Goal: Entertainment & Leisure: Browse casually

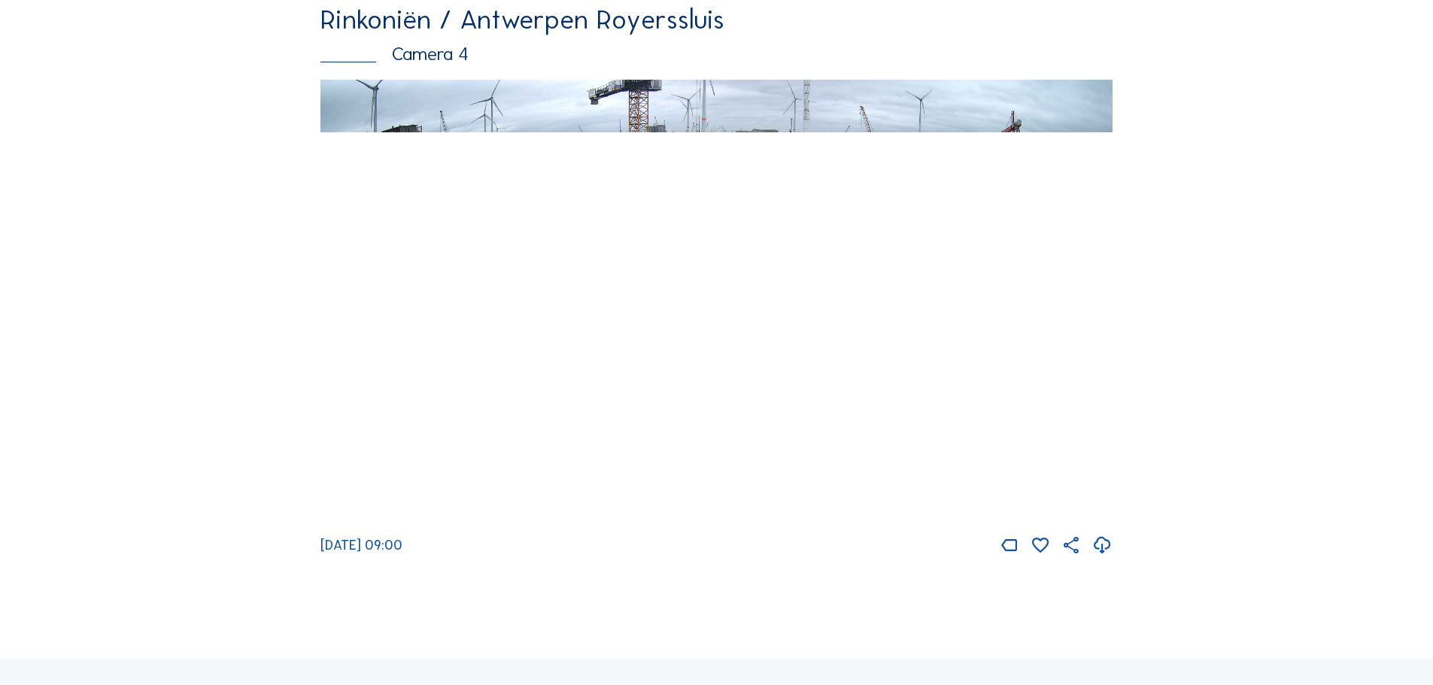
scroll to position [2559, 0]
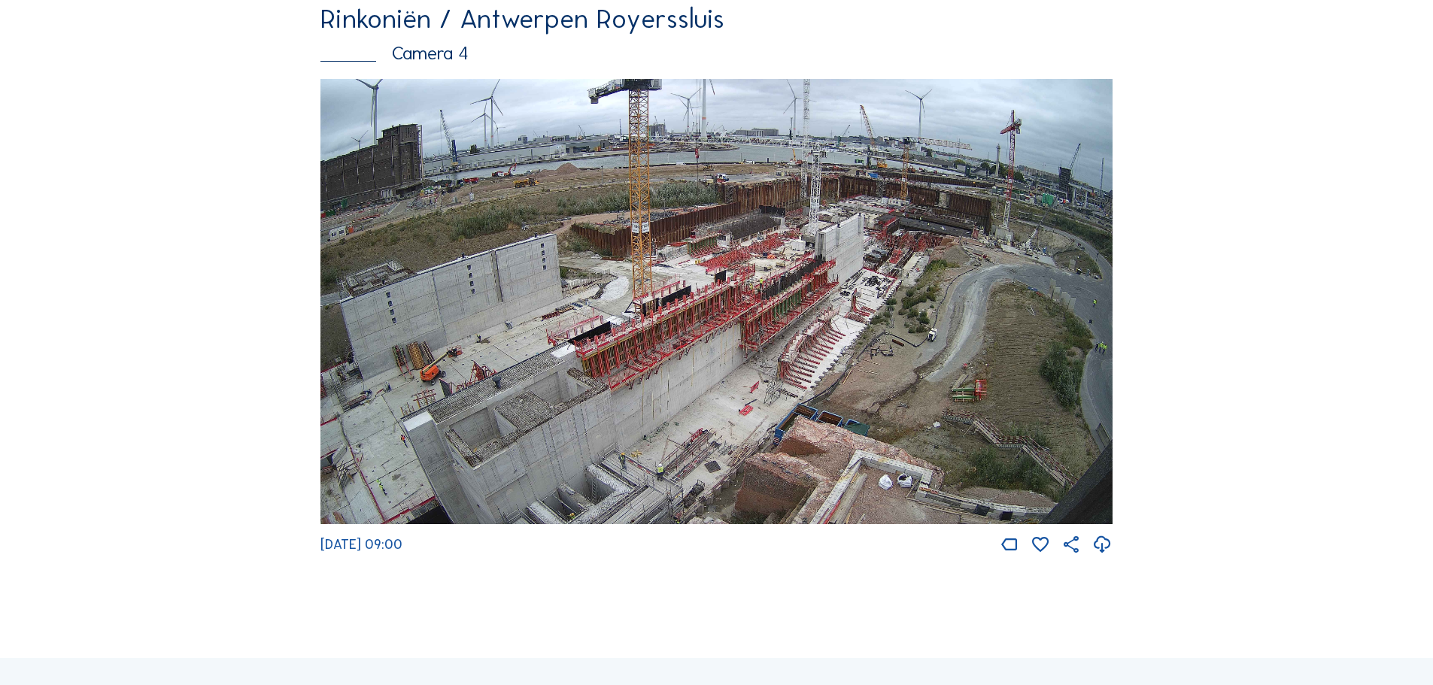
click at [757, 307] on img at bounding box center [717, 302] width 792 height 446
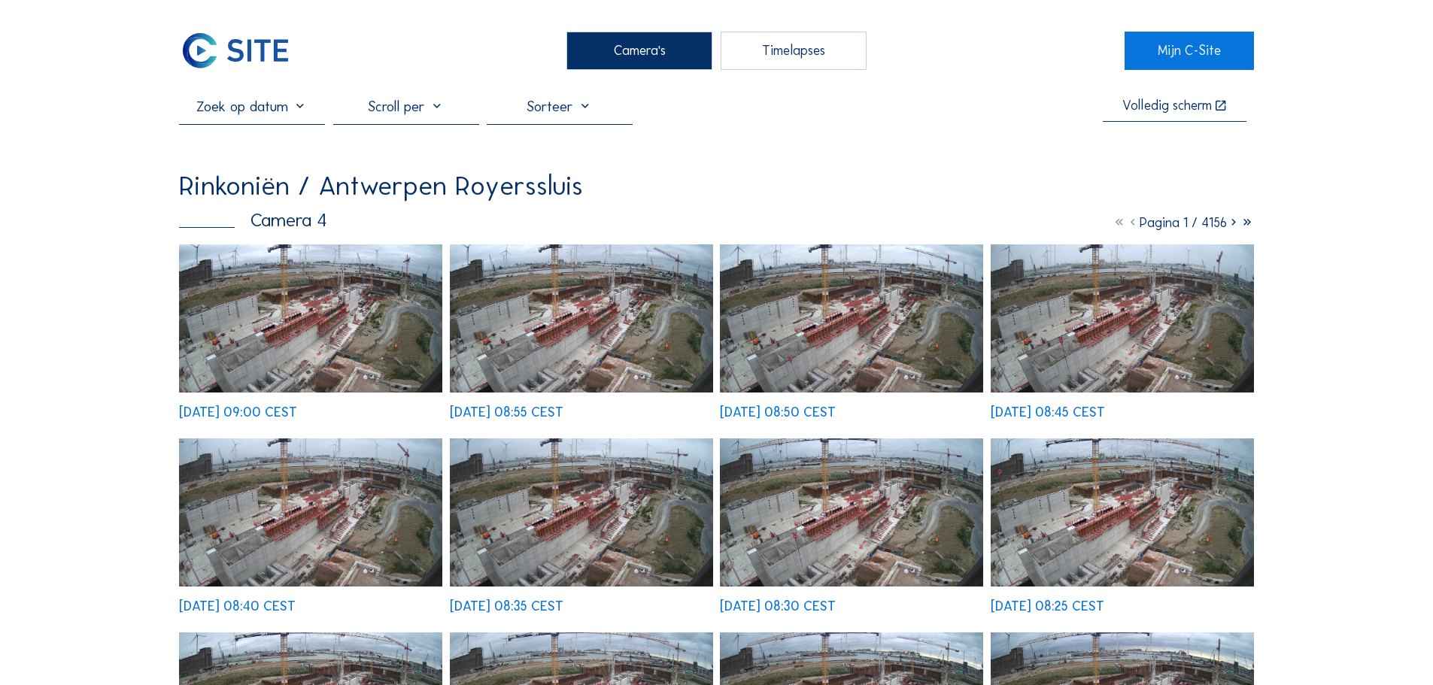
click at [270, 302] on img at bounding box center [310, 319] width 263 height 148
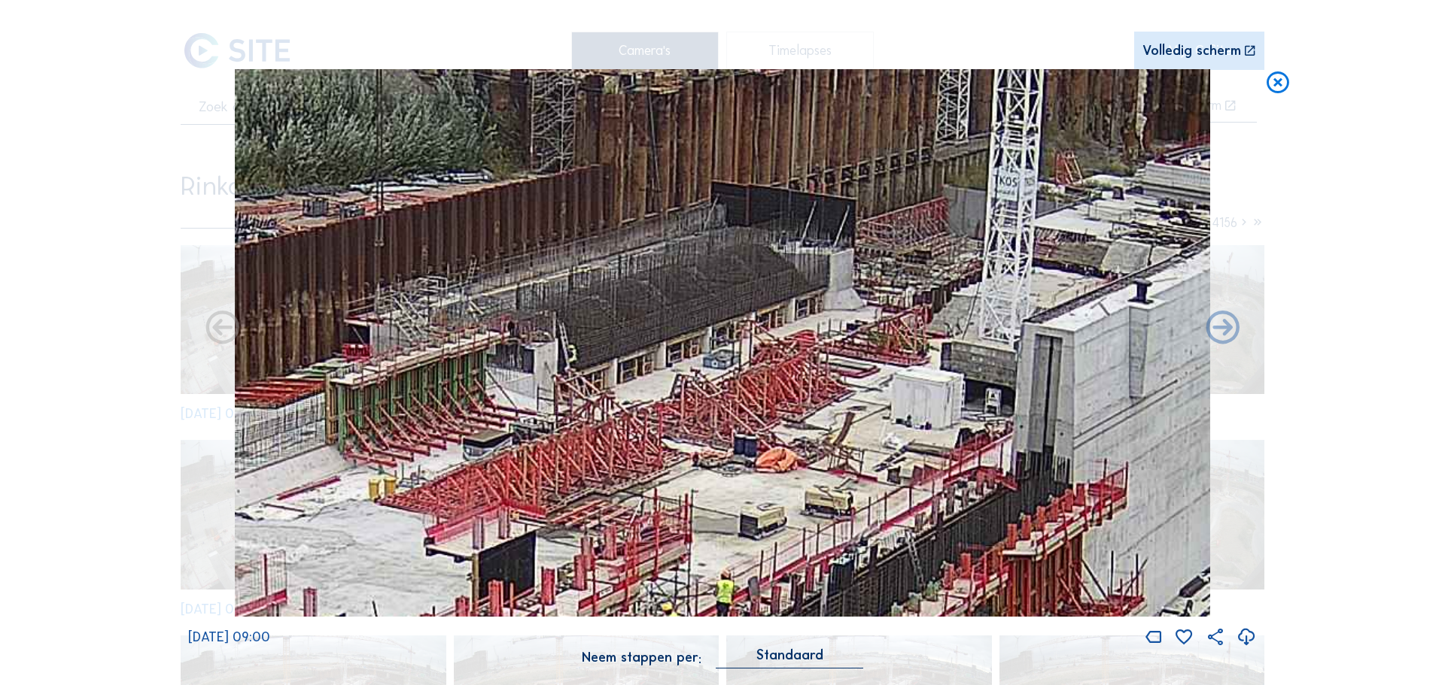
drag, startPoint x: 735, startPoint y: 190, endPoint x: 685, endPoint y: 476, distance: 290.3
click at [685, 476] on img at bounding box center [722, 343] width 975 height 549
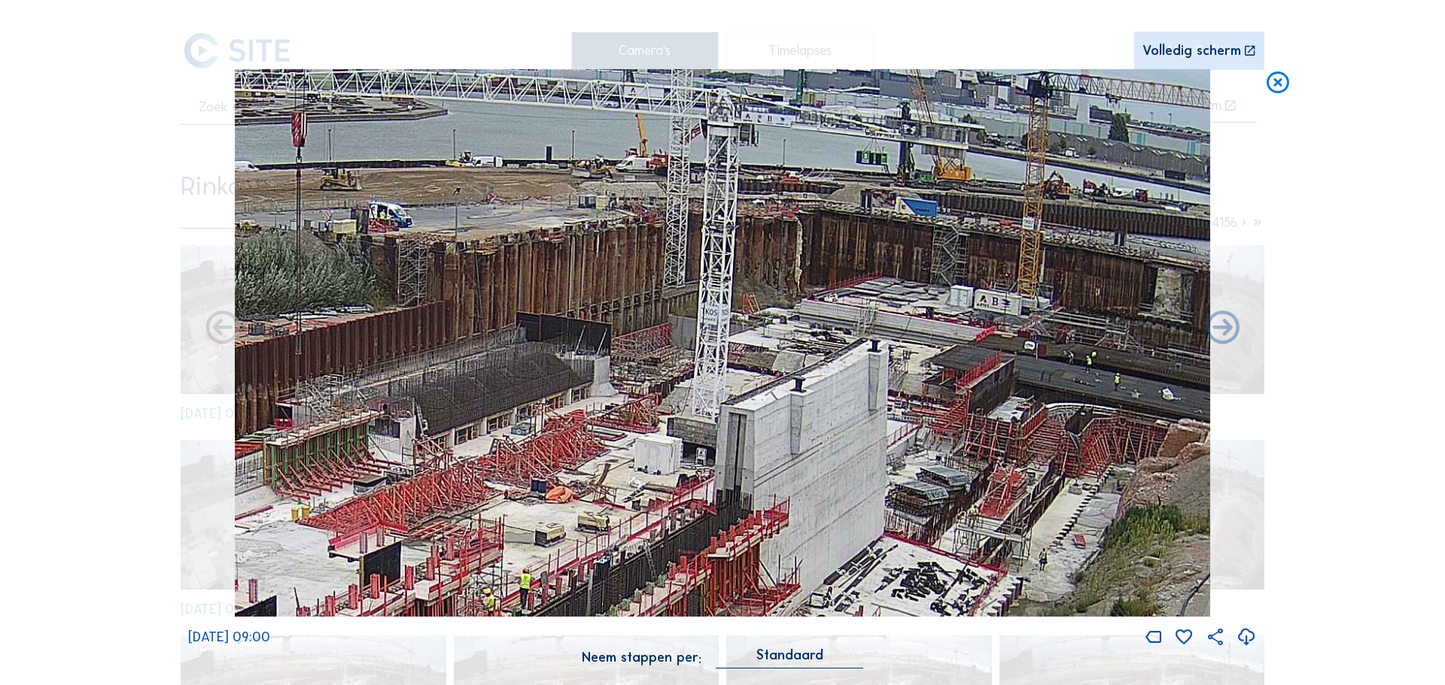
drag, startPoint x: 503, startPoint y: 471, endPoint x: 407, endPoint y: 487, distance: 97.6
click at [407, 487] on img at bounding box center [722, 343] width 975 height 549
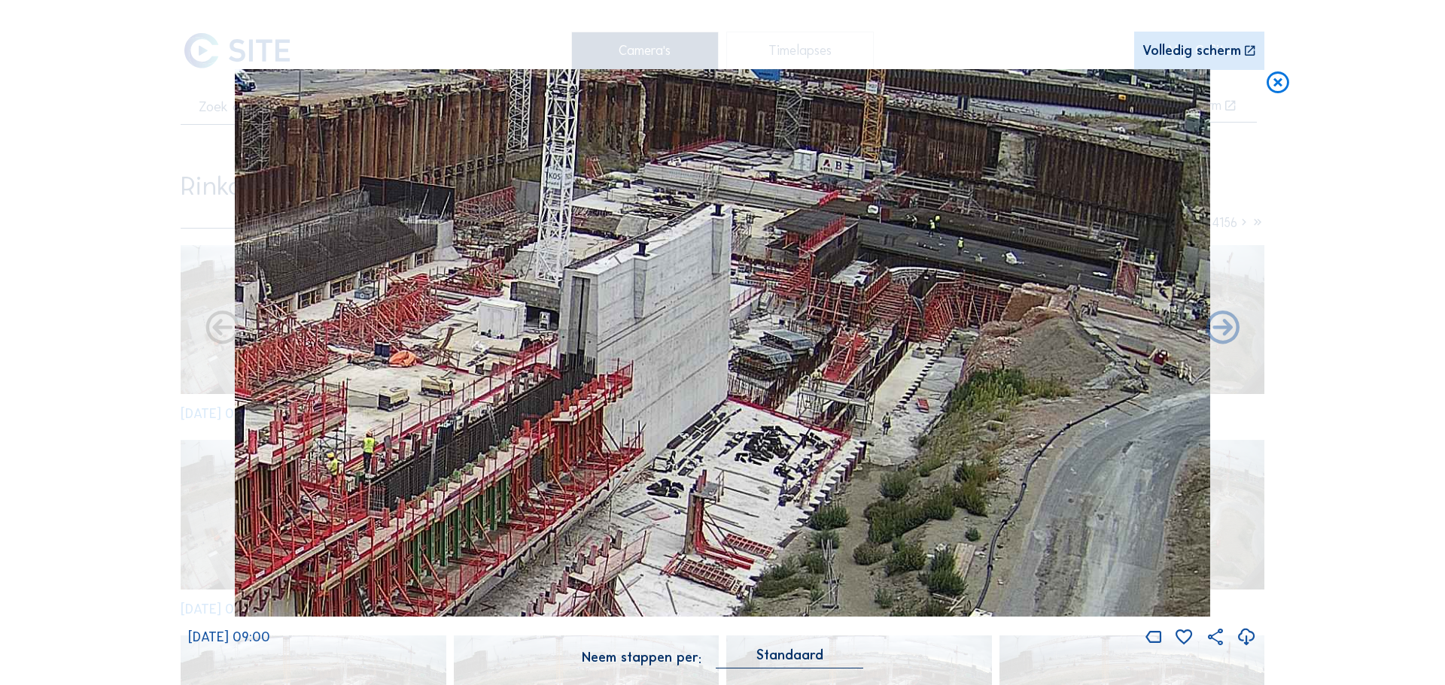
drag, startPoint x: 801, startPoint y: 321, endPoint x: 695, endPoint y: 172, distance: 182.3
click at [695, 172] on img at bounding box center [722, 343] width 975 height 549
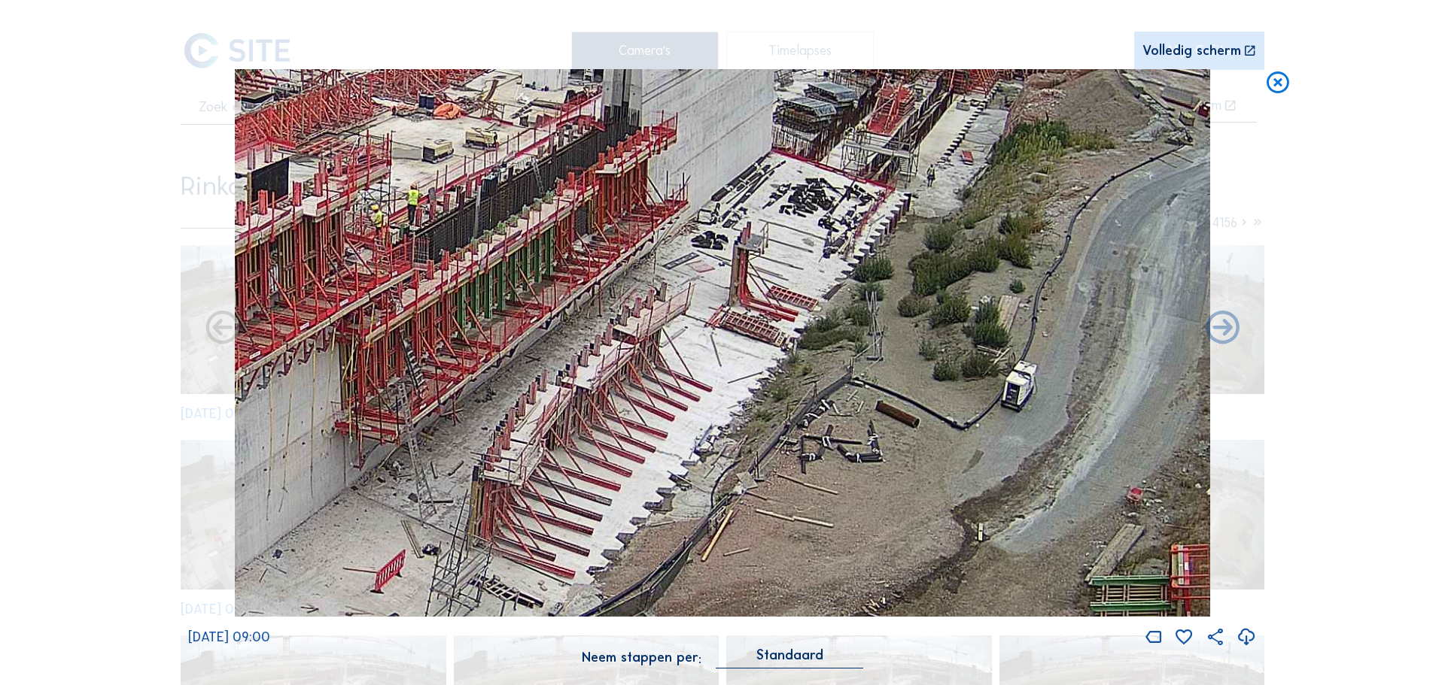
drag, startPoint x: 569, startPoint y: 402, endPoint x: 613, endPoint y: 153, distance: 252.2
click at [613, 153] on img at bounding box center [722, 343] width 975 height 549
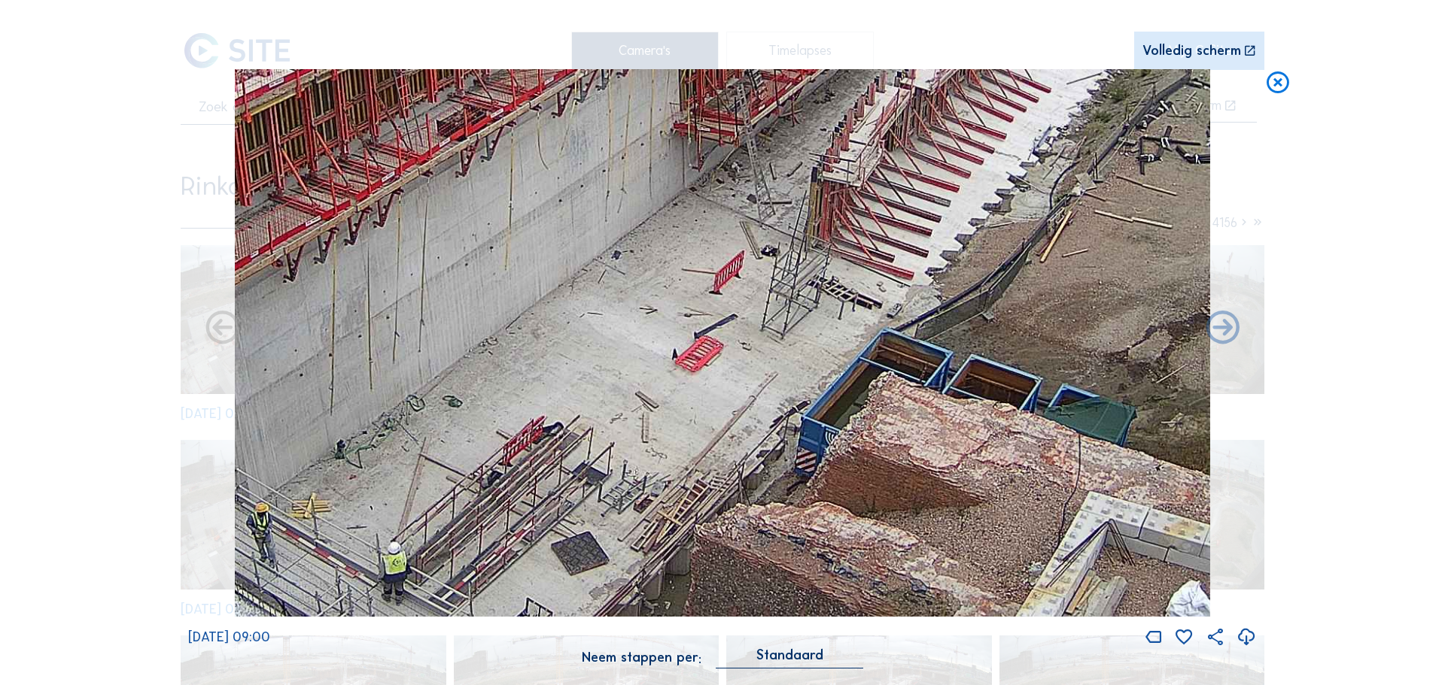
drag, startPoint x: 551, startPoint y: 286, endPoint x: 828, endPoint y: 94, distance: 337.5
click at [919, 2] on div "Scroll om door de tijd te reizen | Druk op de 'Alt'-knop + scroll om te Zoomen …" at bounding box center [722, 342] width 1068 height 685
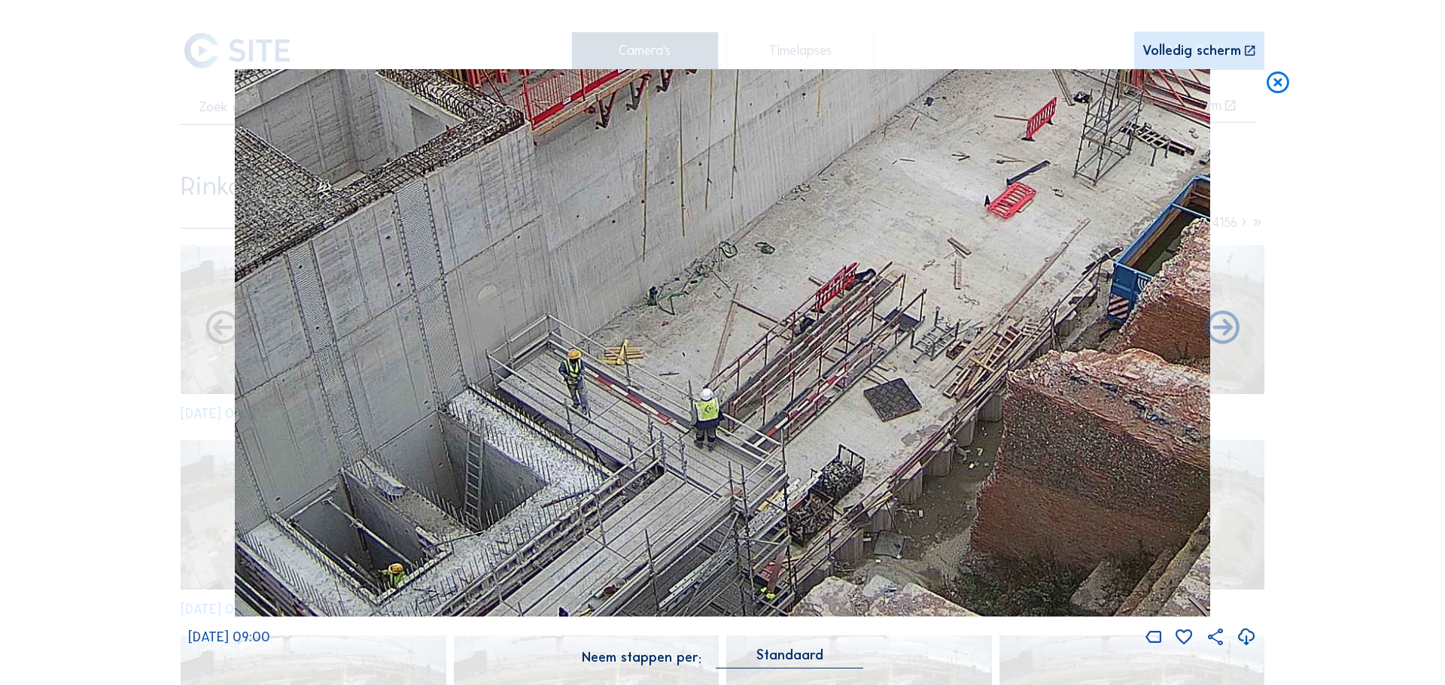
drag, startPoint x: 737, startPoint y: 185, endPoint x: 877, endPoint y: 30, distance: 208.8
click at [877, 30] on div "Scroll om door de tijd te reizen | Druk op de 'Alt'-knop + scroll om te Zoomen …" at bounding box center [722, 342] width 1068 height 685
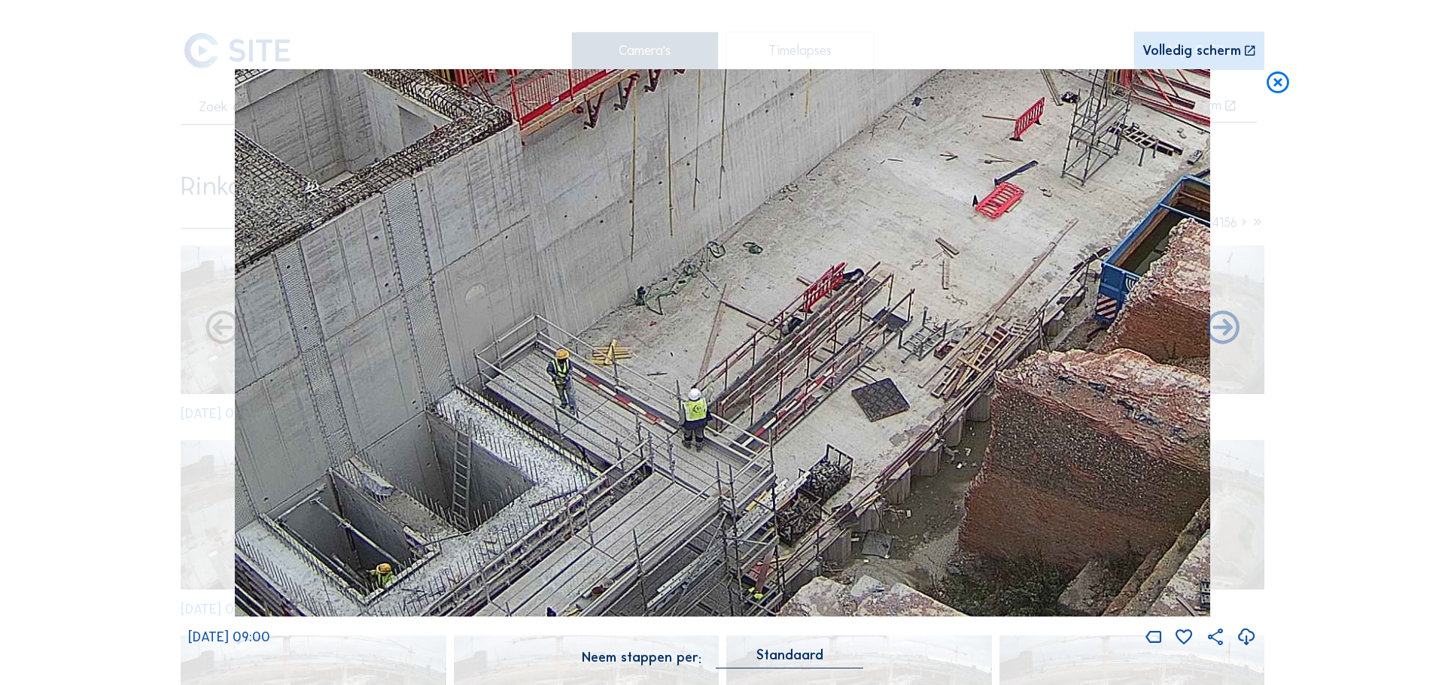
drag, startPoint x: 605, startPoint y: 327, endPoint x: 593, endPoint y: 186, distance: 142.0
click at [593, 186] on img at bounding box center [722, 343] width 975 height 549
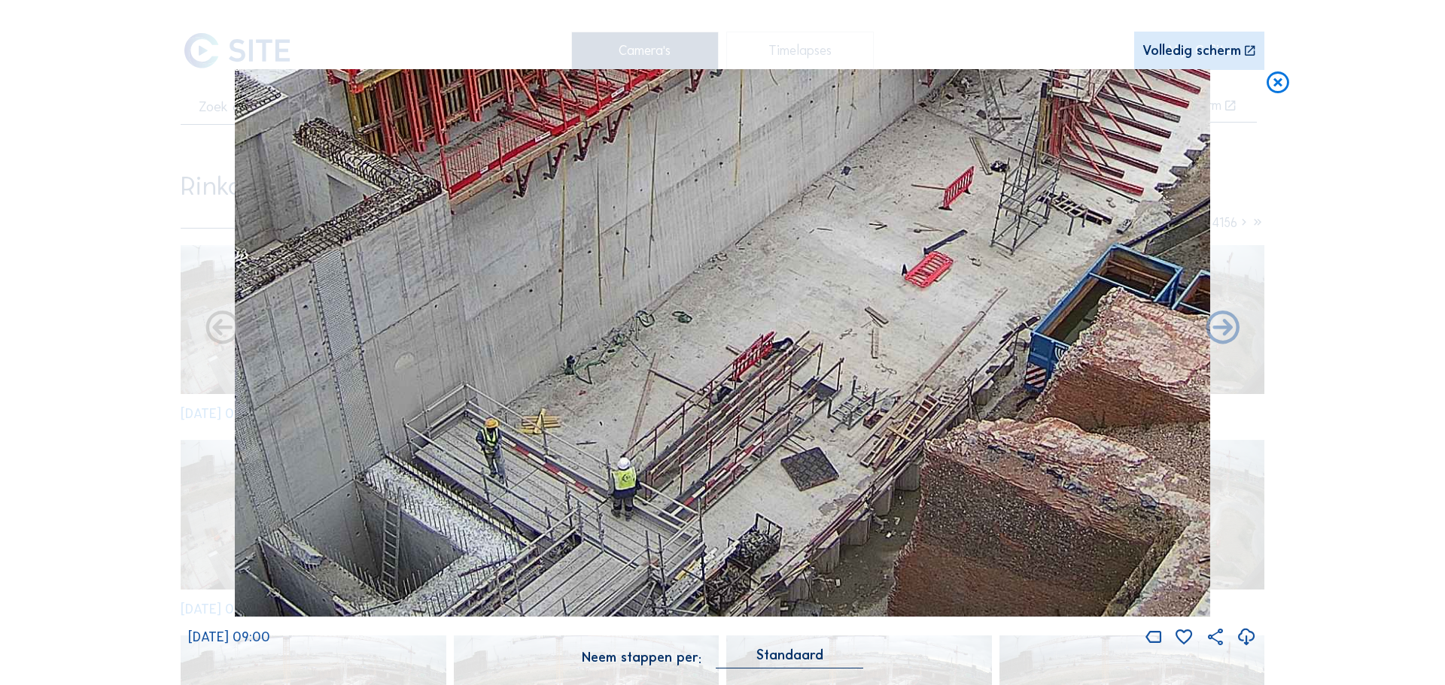
drag, startPoint x: 593, startPoint y: 186, endPoint x: 487, endPoint y: 265, distance: 132.3
click at [487, 265] on img at bounding box center [722, 343] width 975 height 549
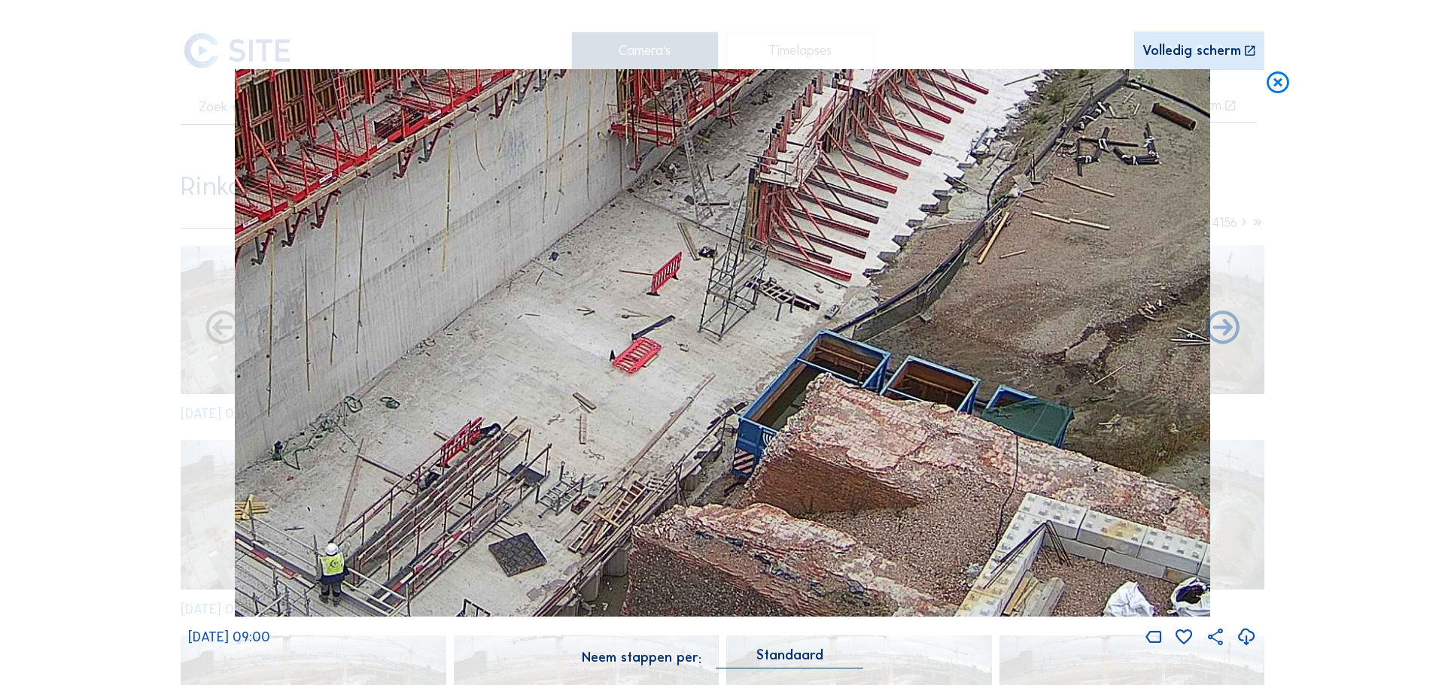
drag, startPoint x: 535, startPoint y: 342, endPoint x: 339, endPoint y: 425, distance: 213.1
click at [339, 425] on img at bounding box center [722, 343] width 975 height 549
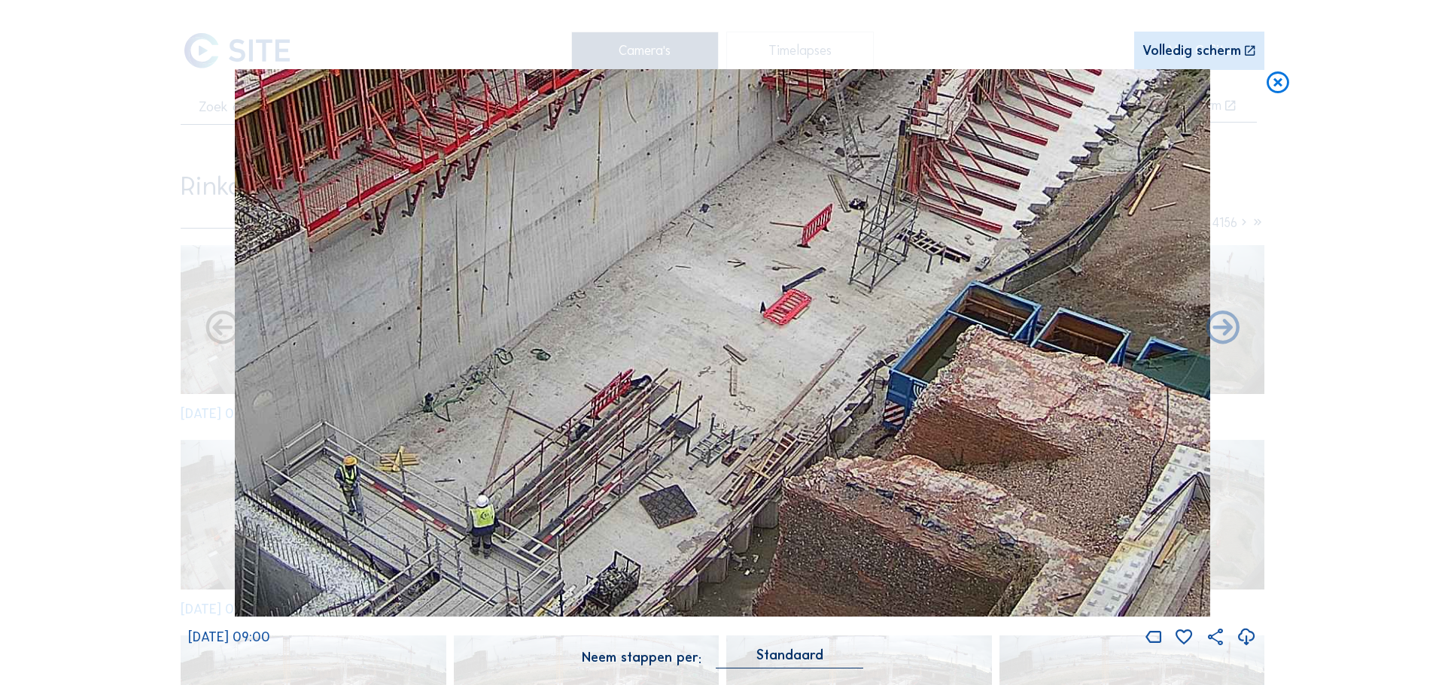
drag, startPoint x: 339, startPoint y: 403, endPoint x: 568, endPoint y: 299, distance: 251.2
click at [568, 302] on img at bounding box center [722, 343] width 975 height 549
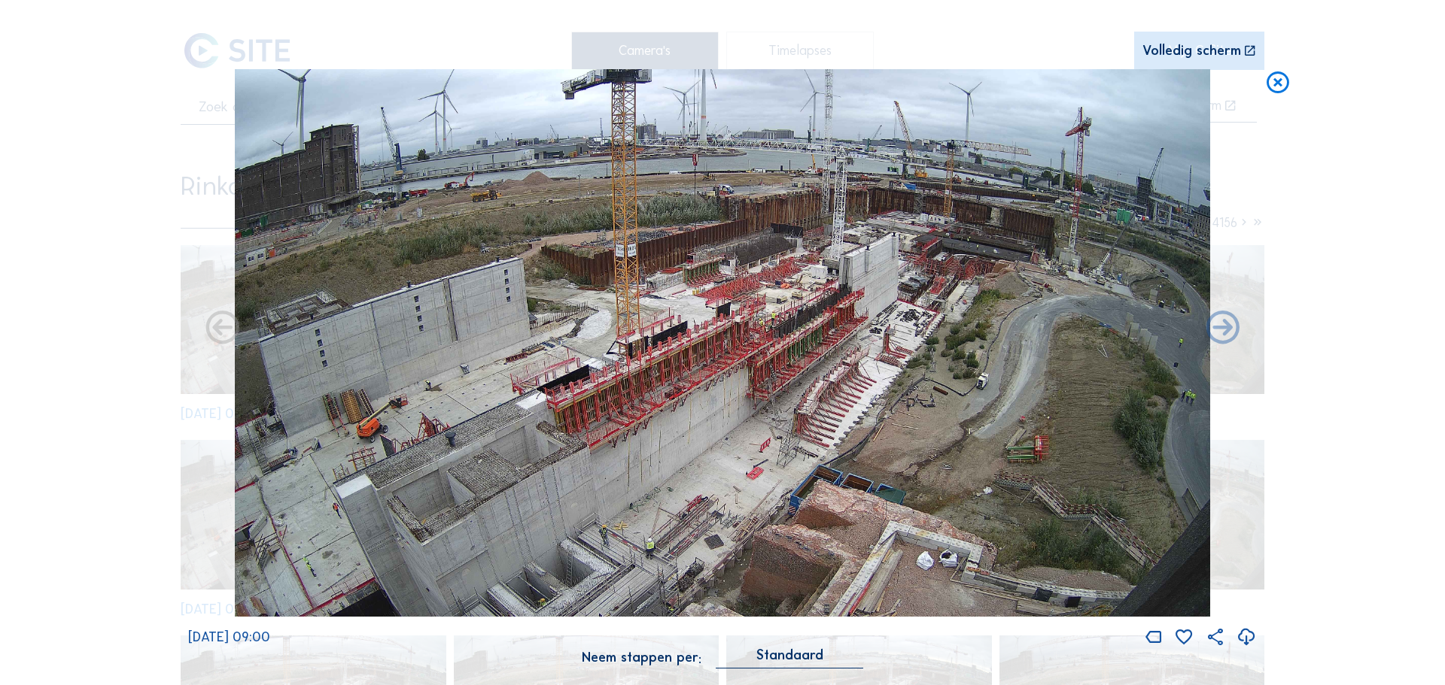
click at [831, 428] on img at bounding box center [722, 343] width 975 height 549
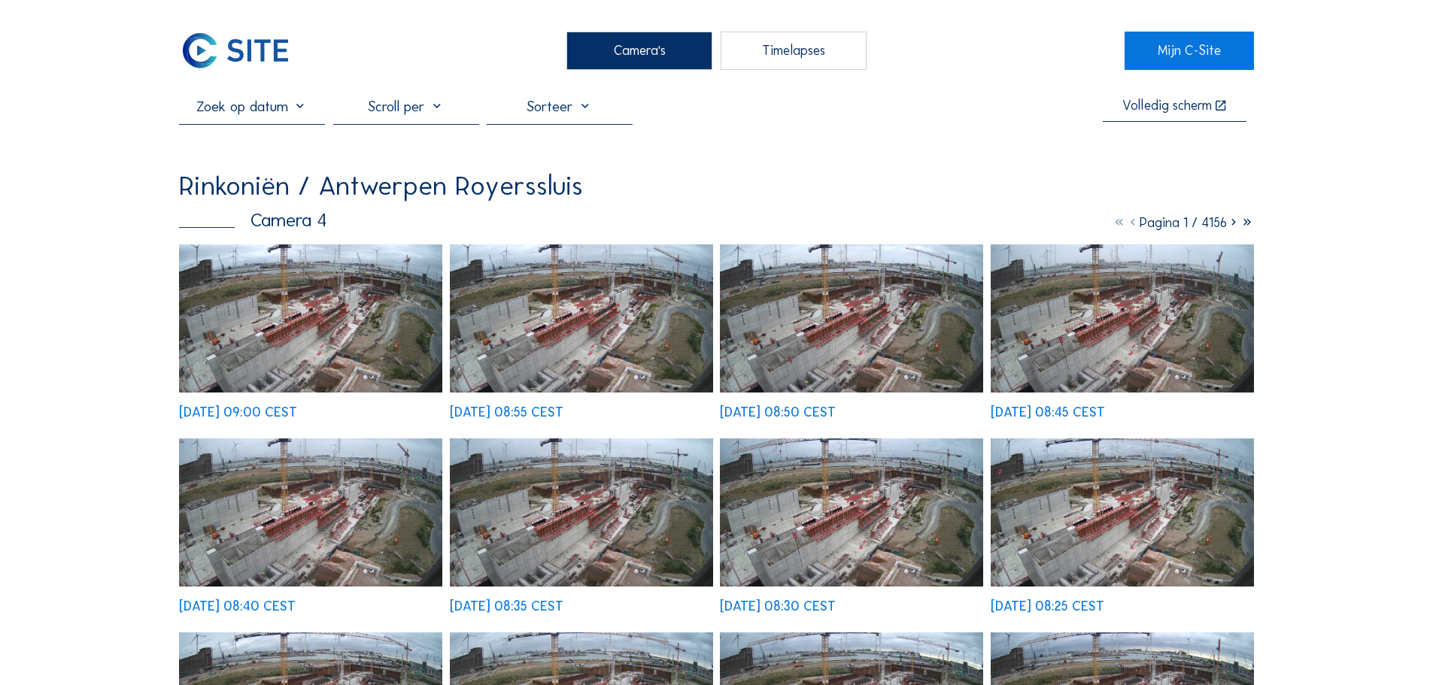
click at [633, 63] on div "Camera's" at bounding box center [640, 51] width 146 height 38
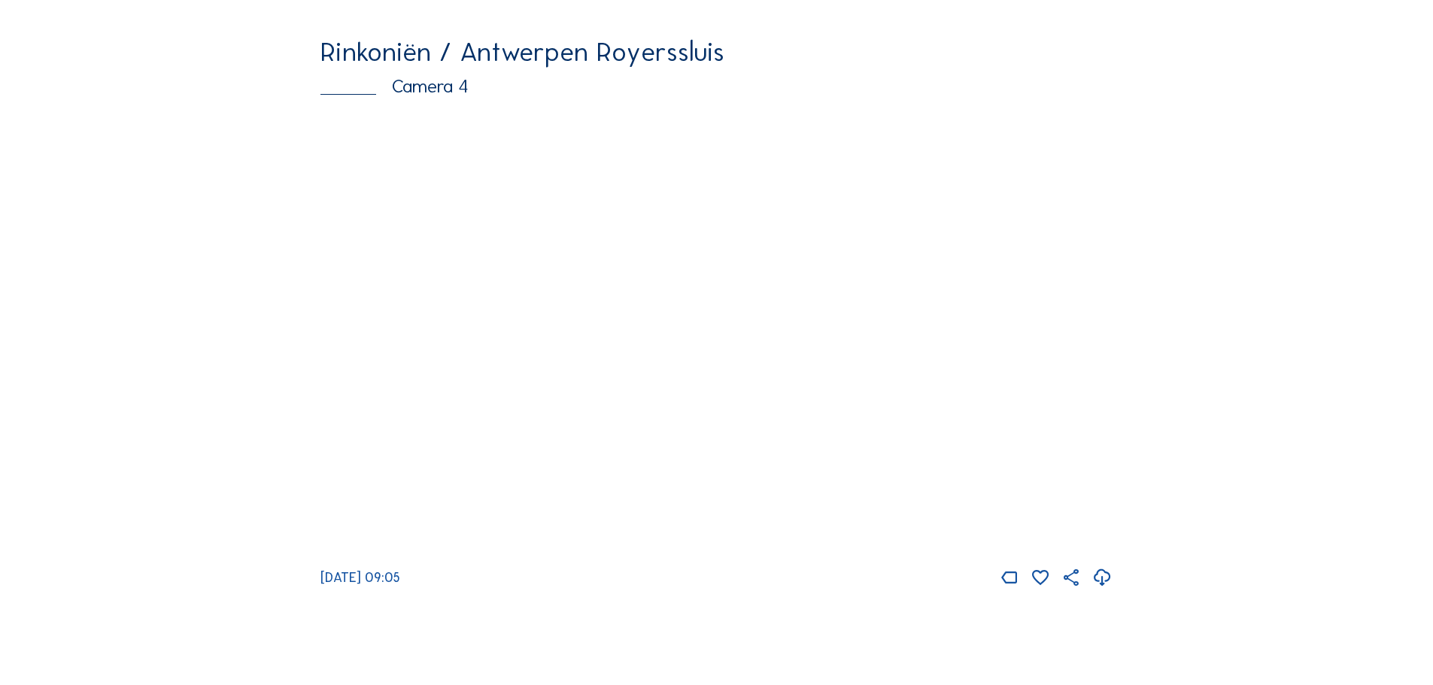
scroll to position [2498, 0]
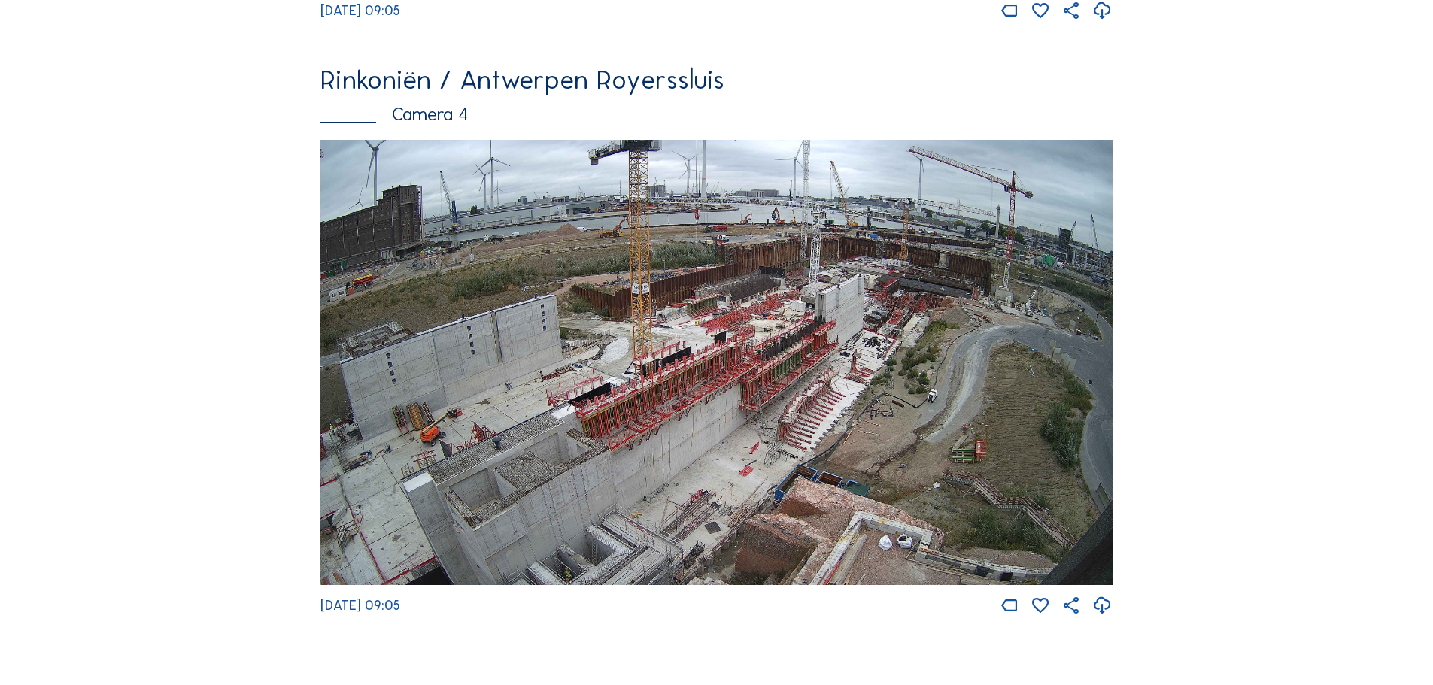
click at [652, 354] on img at bounding box center [717, 363] width 792 height 446
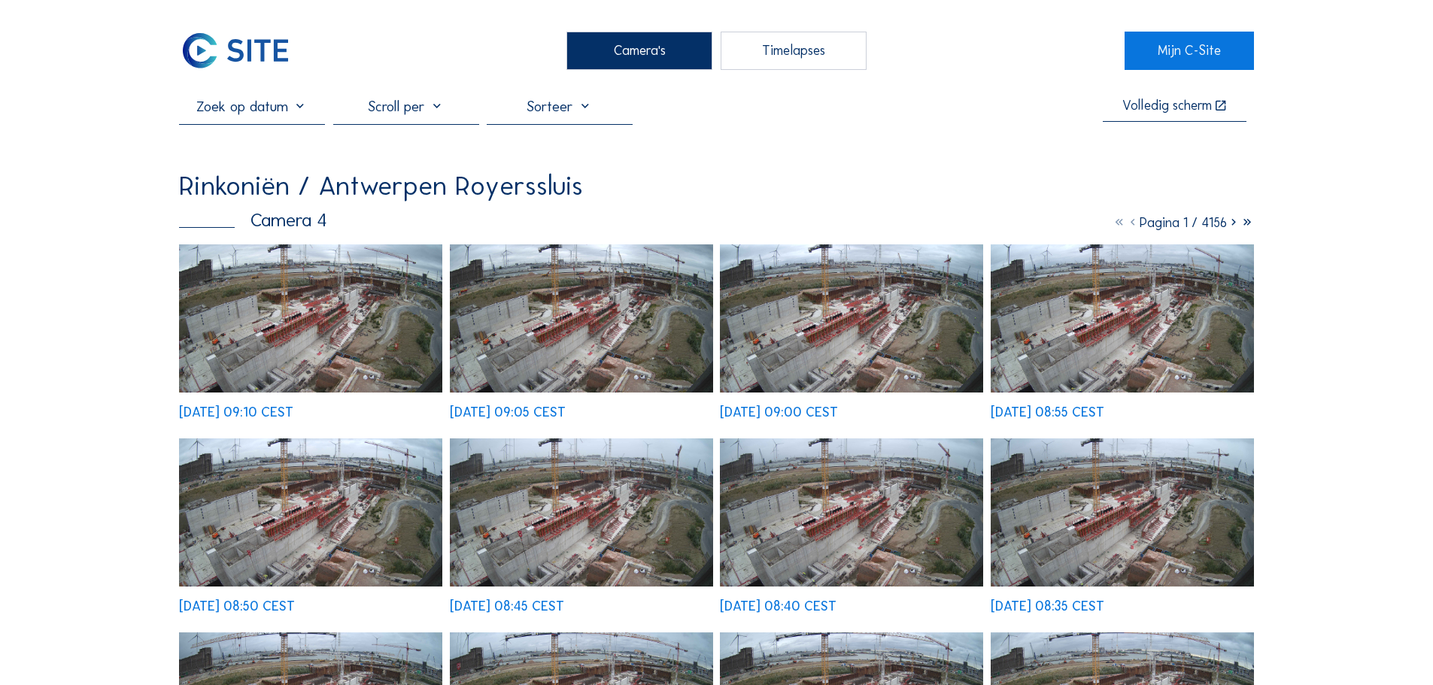
click at [317, 339] on div "[DATE] 09:10 CEST [DATE] 09:05 CEST [DATE] 09:00 CEST [DATE] 08:55 CEST [DATE] …" at bounding box center [716, 624] width 1075 height 758
click at [324, 331] on img at bounding box center [310, 319] width 263 height 148
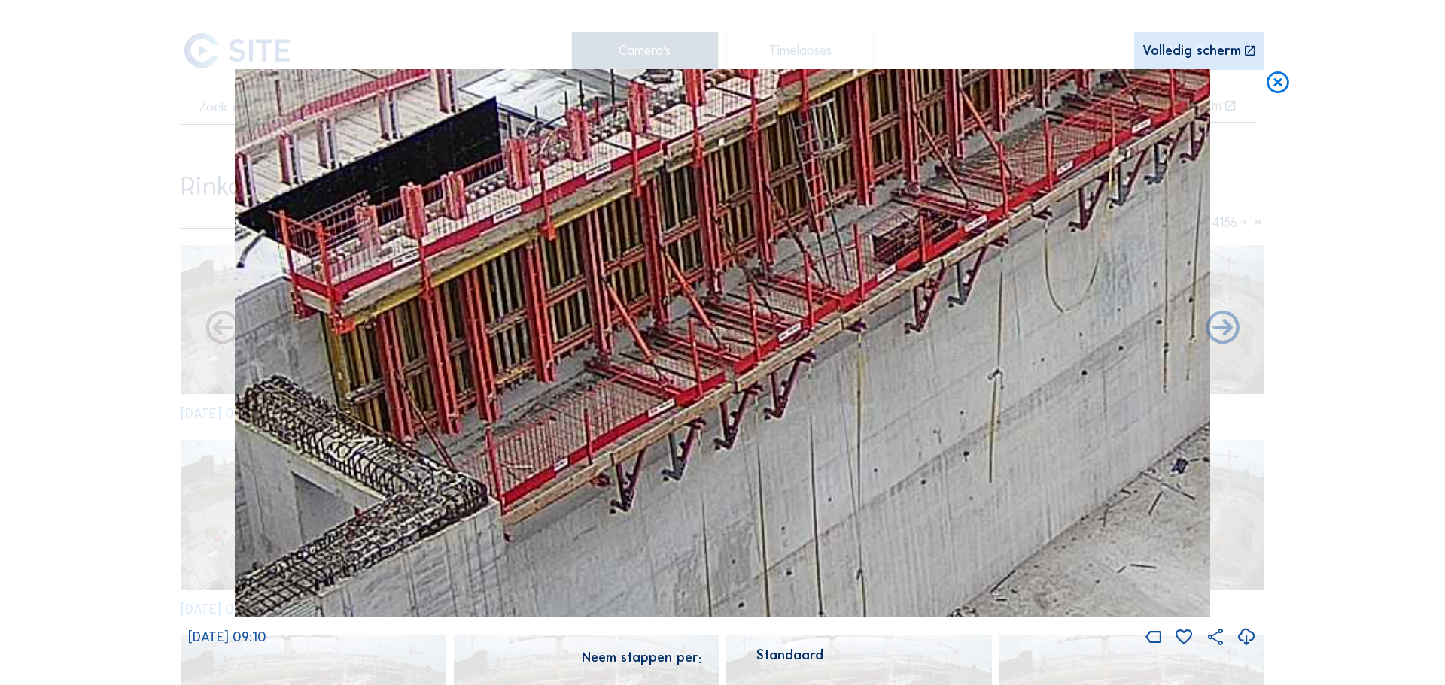
drag, startPoint x: 397, startPoint y: 338, endPoint x: 379, endPoint y: 459, distance: 122.5
click at [379, 459] on img at bounding box center [722, 343] width 975 height 549
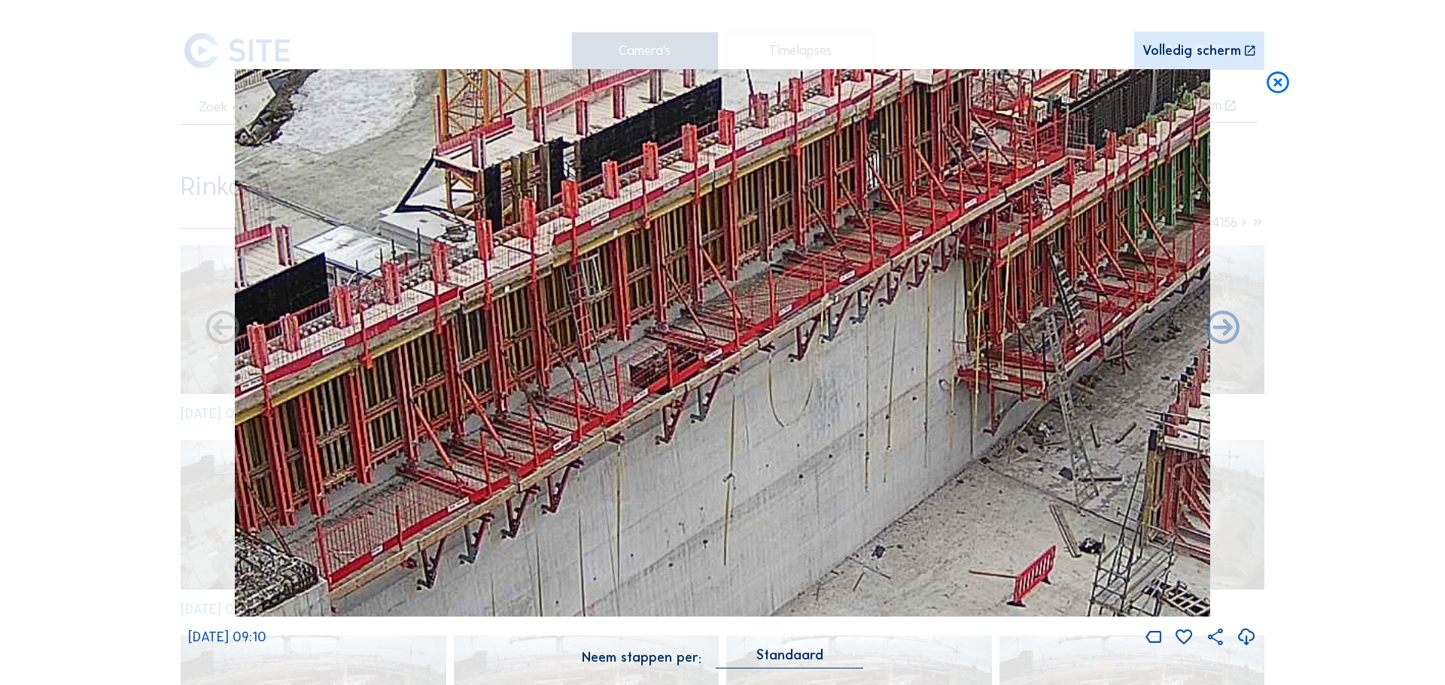
drag, startPoint x: 851, startPoint y: 360, endPoint x: 717, endPoint y: 418, distance: 145.6
click at [696, 437] on img at bounding box center [722, 343] width 975 height 549
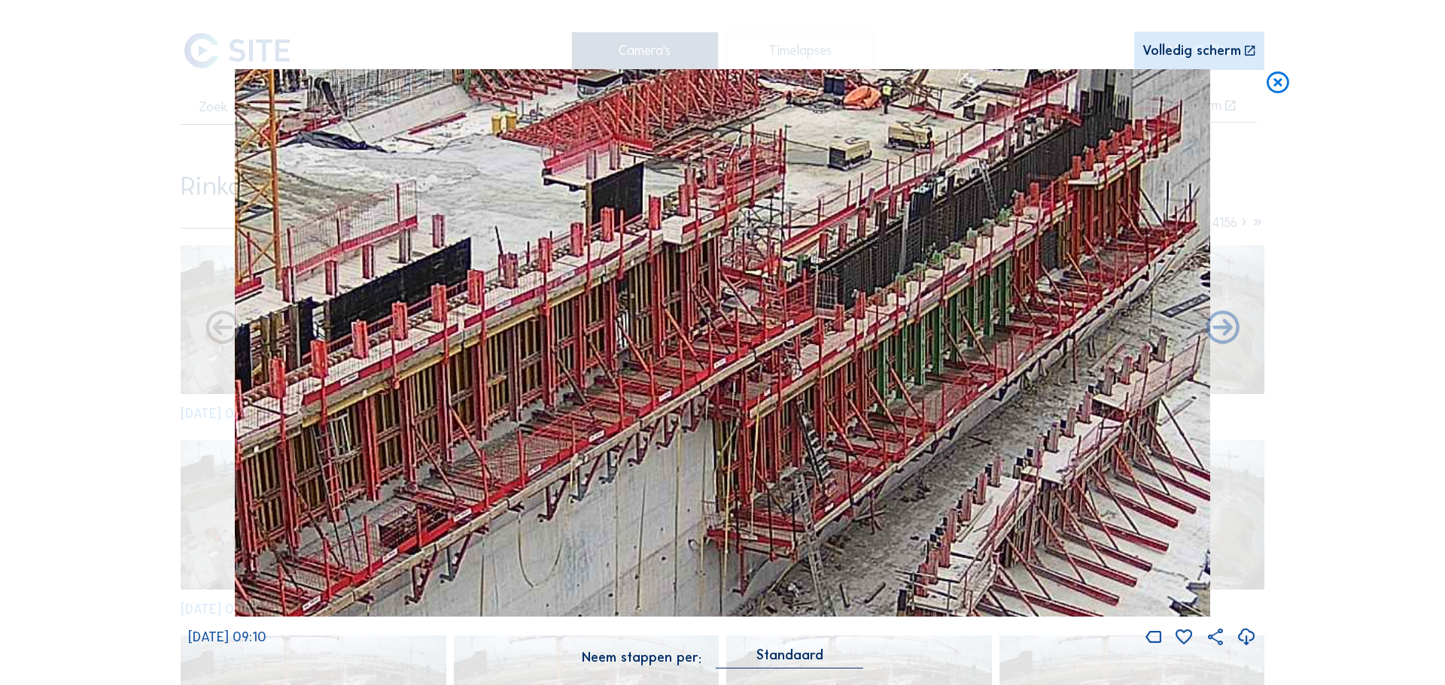
drag, startPoint x: 901, startPoint y: 318, endPoint x: 650, endPoint y: 479, distance: 298.3
click at [650, 479] on img at bounding box center [722, 343] width 975 height 549
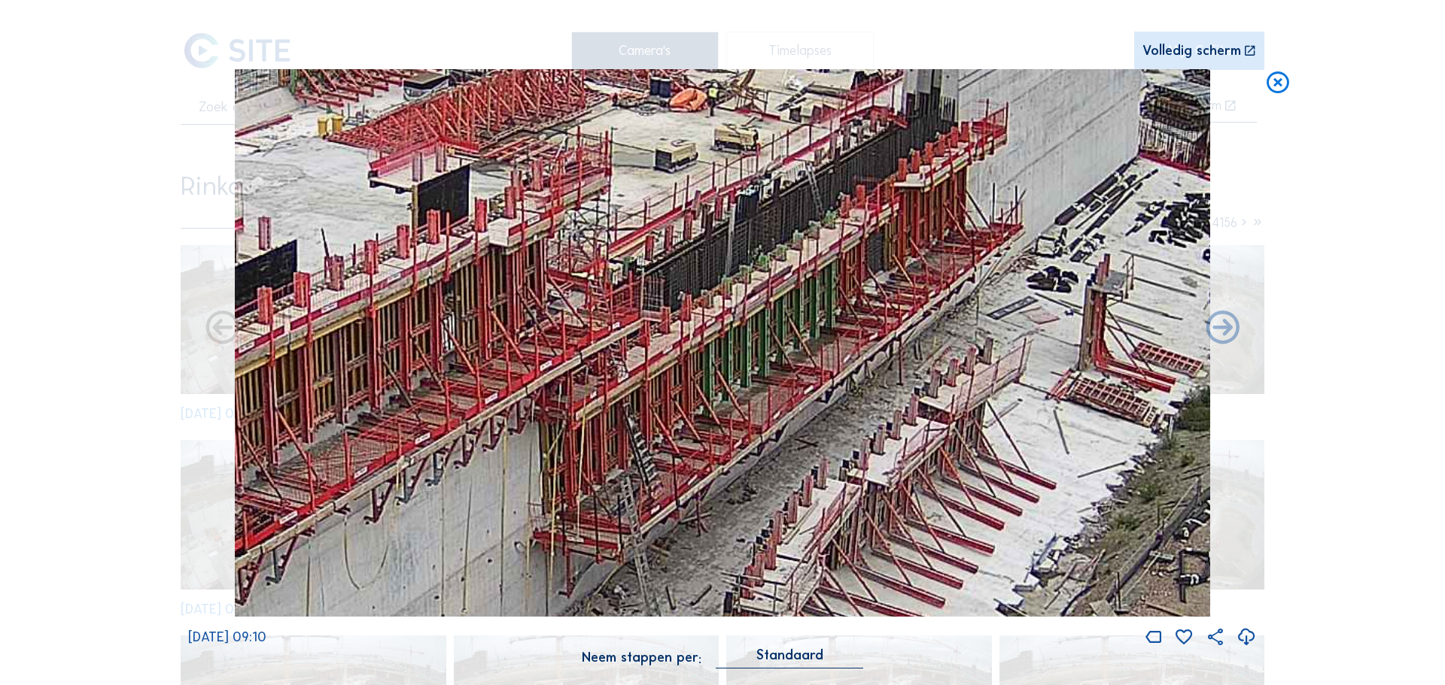
drag, startPoint x: 690, startPoint y: 331, endPoint x: 529, endPoint y: 321, distance: 161.4
click at [530, 321] on img at bounding box center [722, 343] width 975 height 549
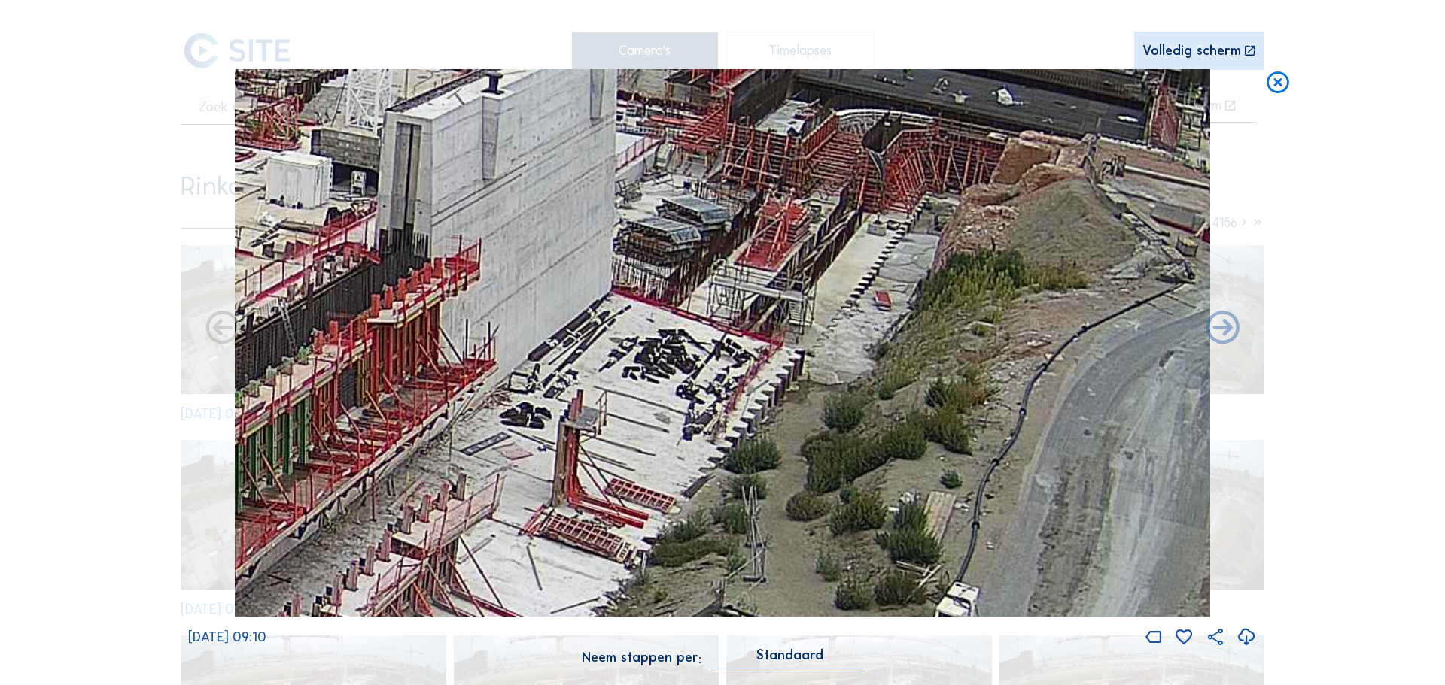
drag, startPoint x: 913, startPoint y: 296, endPoint x: 395, endPoint y: 435, distance: 536.1
click at [395, 435] on img at bounding box center [722, 343] width 975 height 549
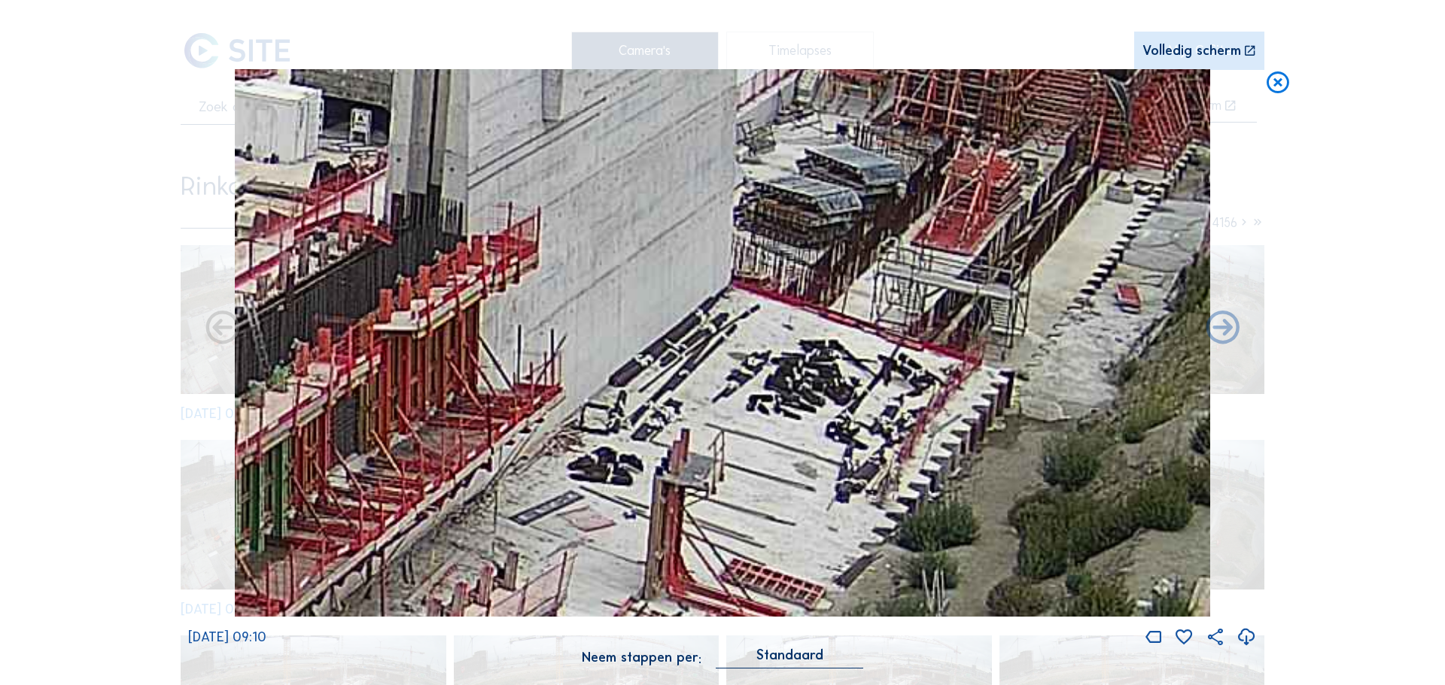
click at [397, 476] on img at bounding box center [722, 343] width 975 height 549
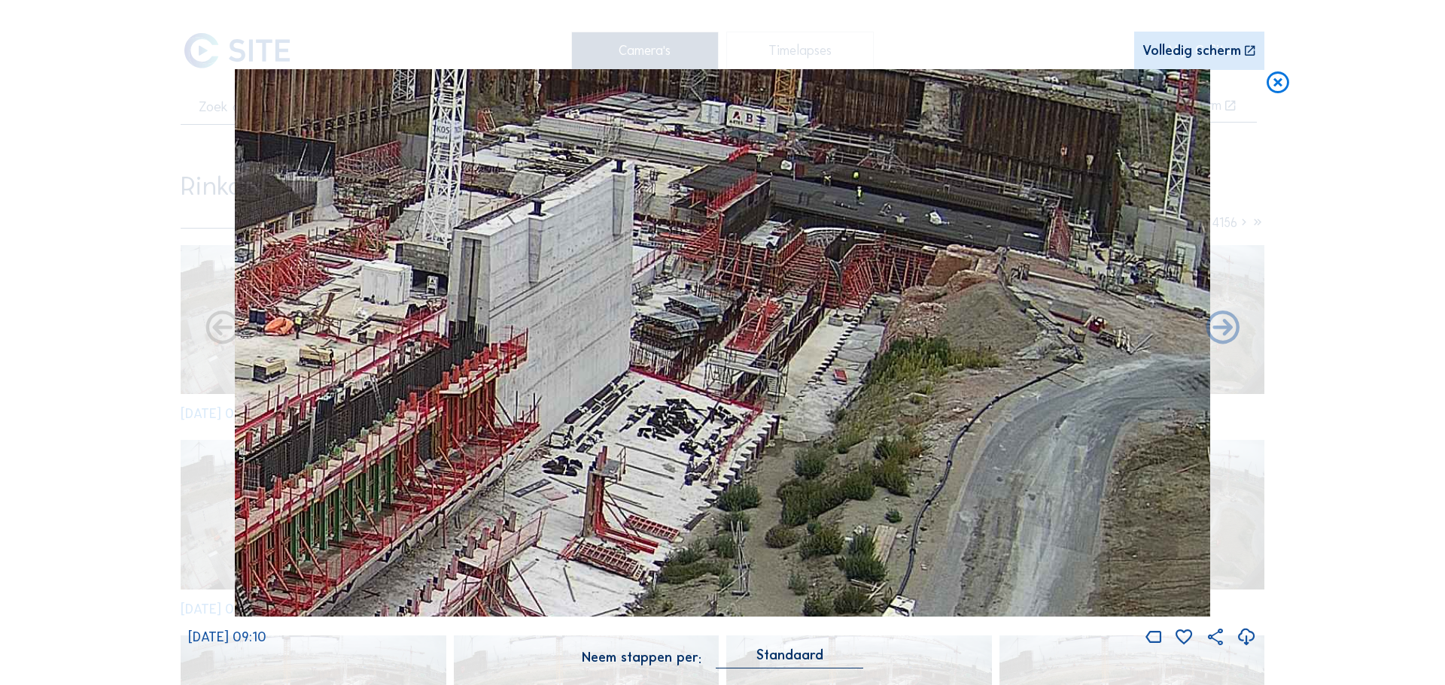
click at [983, 147] on img at bounding box center [722, 343] width 975 height 549
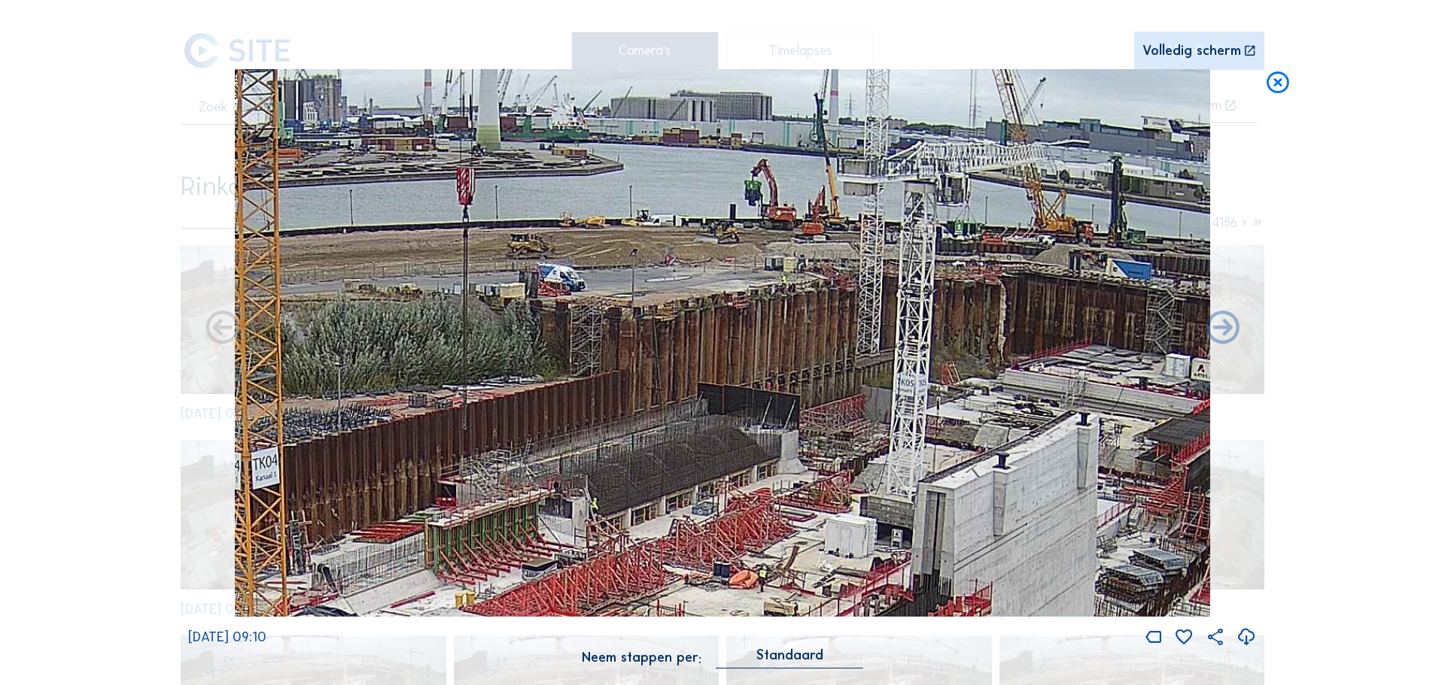
drag, startPoint x: 779, startPoint y: 200, endPoint x: 1241, endPoint y: 447, distance: 523.8
click at [1241, 447] on div "[DATE] 09:10" at bounding box center [722, 358] width 1068 height 579
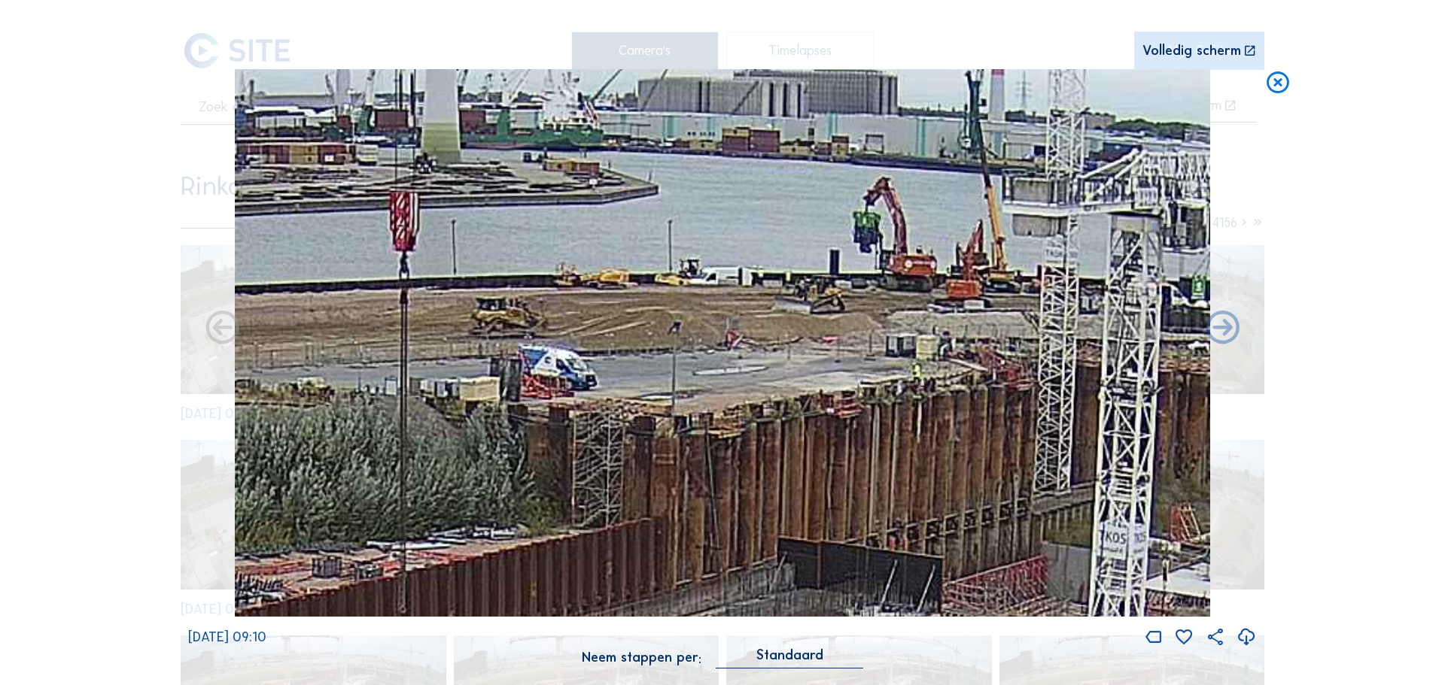
drag, startPoint x: 898, startPoint y: 260, endPoint x: 898, endPoint y: 269, distance: 9.1
click at [898, 269] on img at bounding box center [722, 343] width 975 height 549
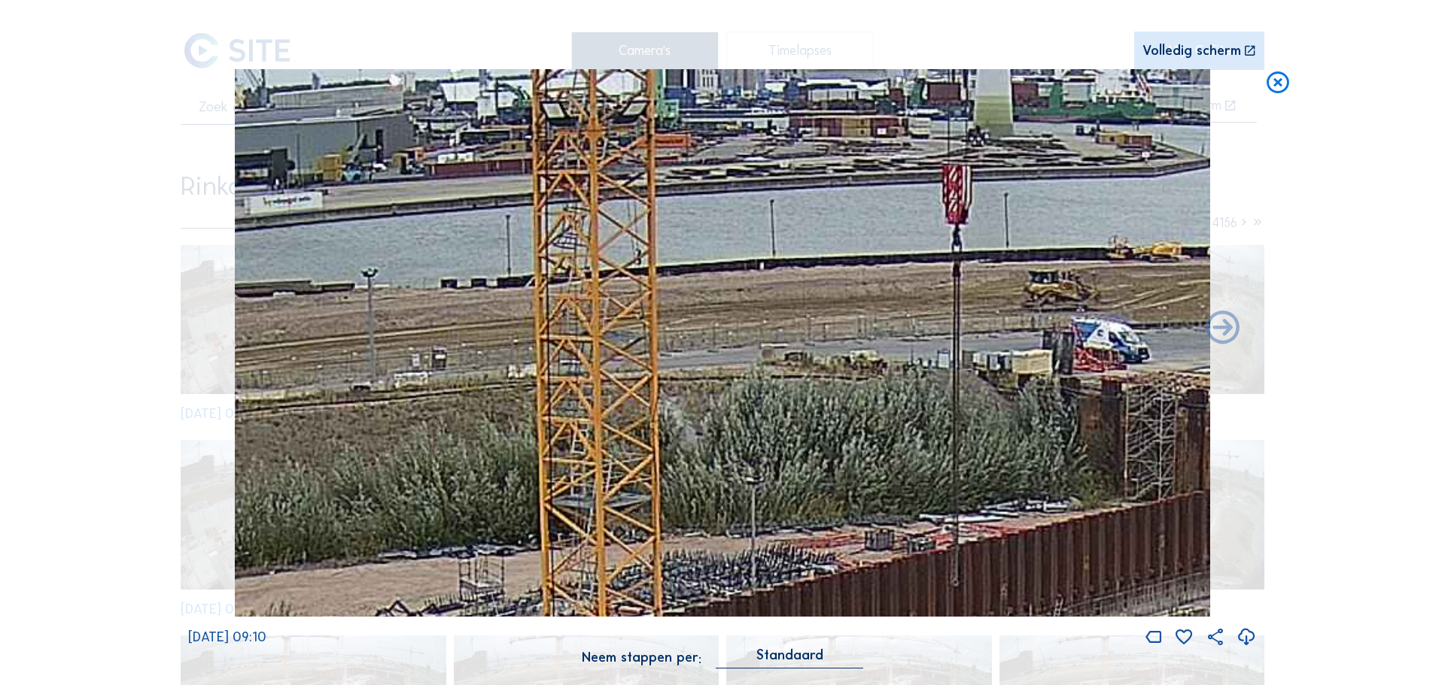
drag, startPoint x: 716, startPoint y: 239, endPoint x: 1165, endPoint y: 221, distance: 449.5
click at [1165, 221] on img at bounding box center [722, 343] width 975 height 549
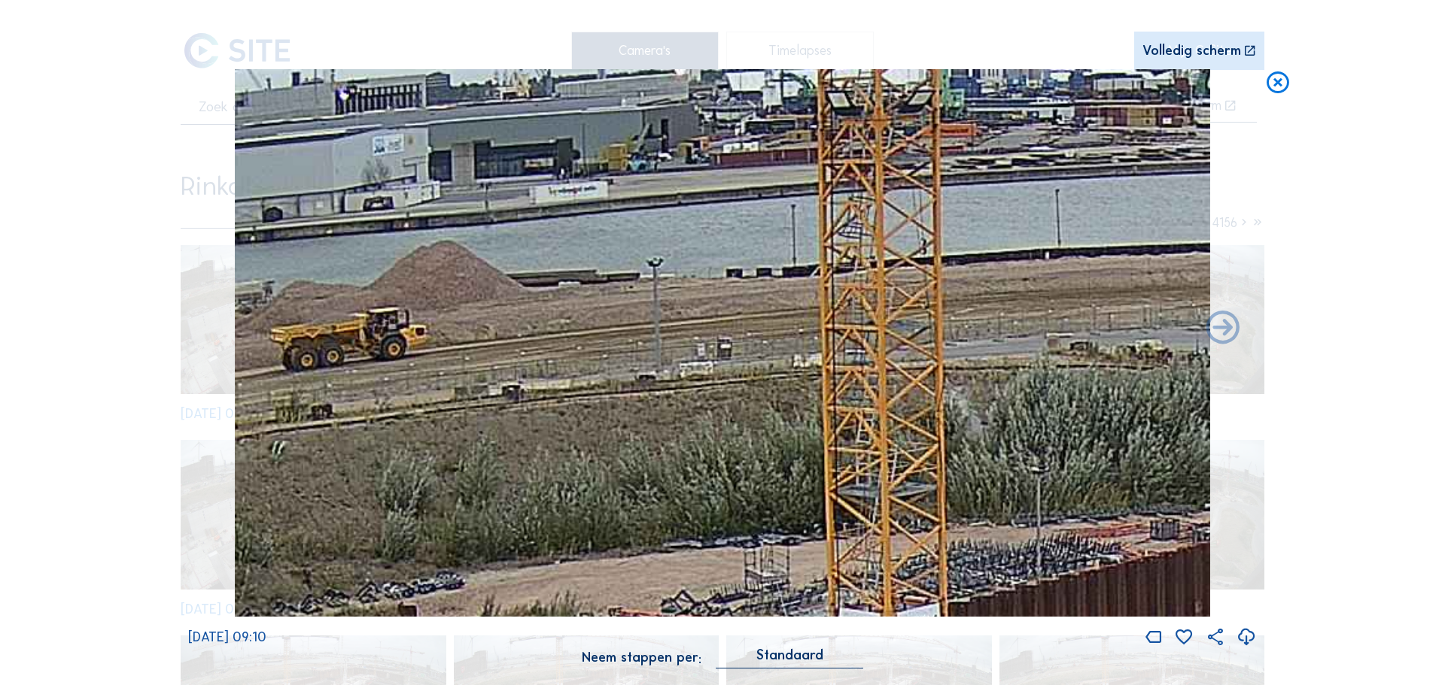
click at [1099, 263] on img at bounding box center [722, 343] width 975 height 549
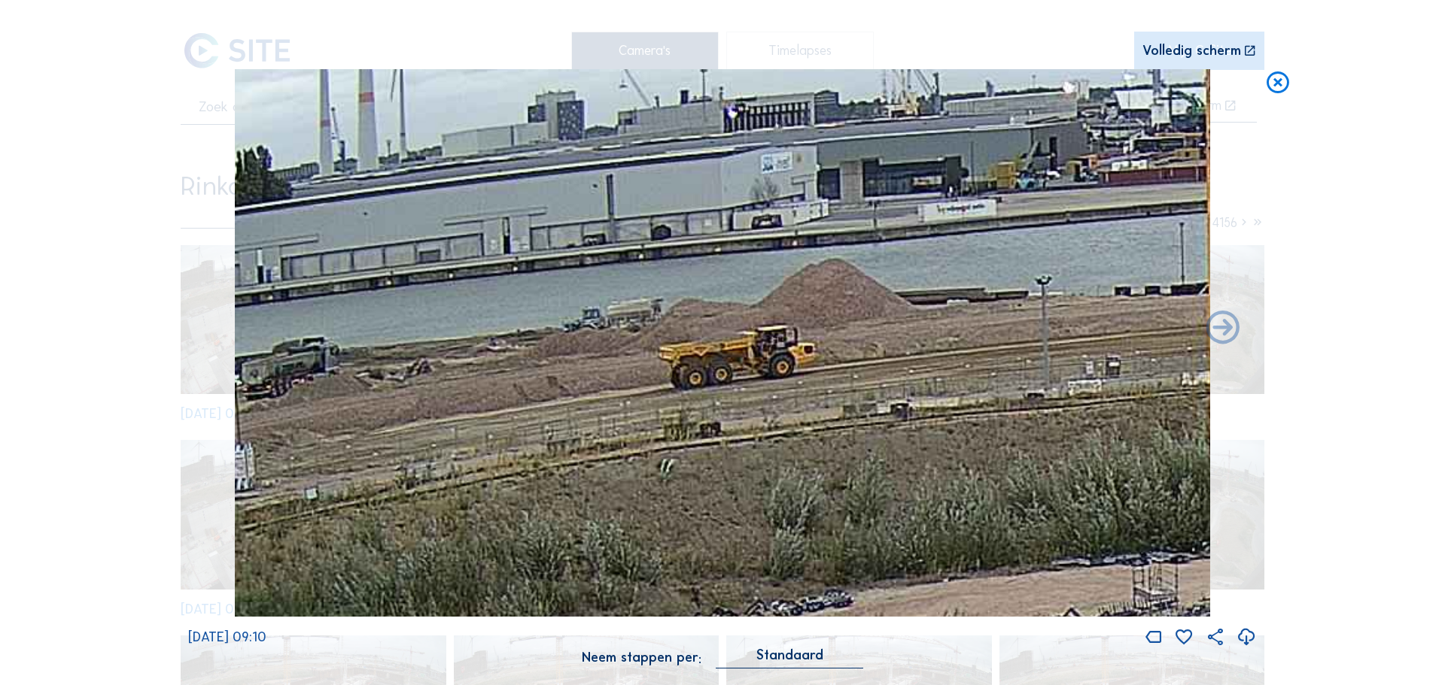
drag, startPoint x: 564, startPoint y: 309, endPoint x: 947, endPoint y: 327, distance: 383.4
click at [947, 327] on img at bounding box center [722, 343] width 975 height 549
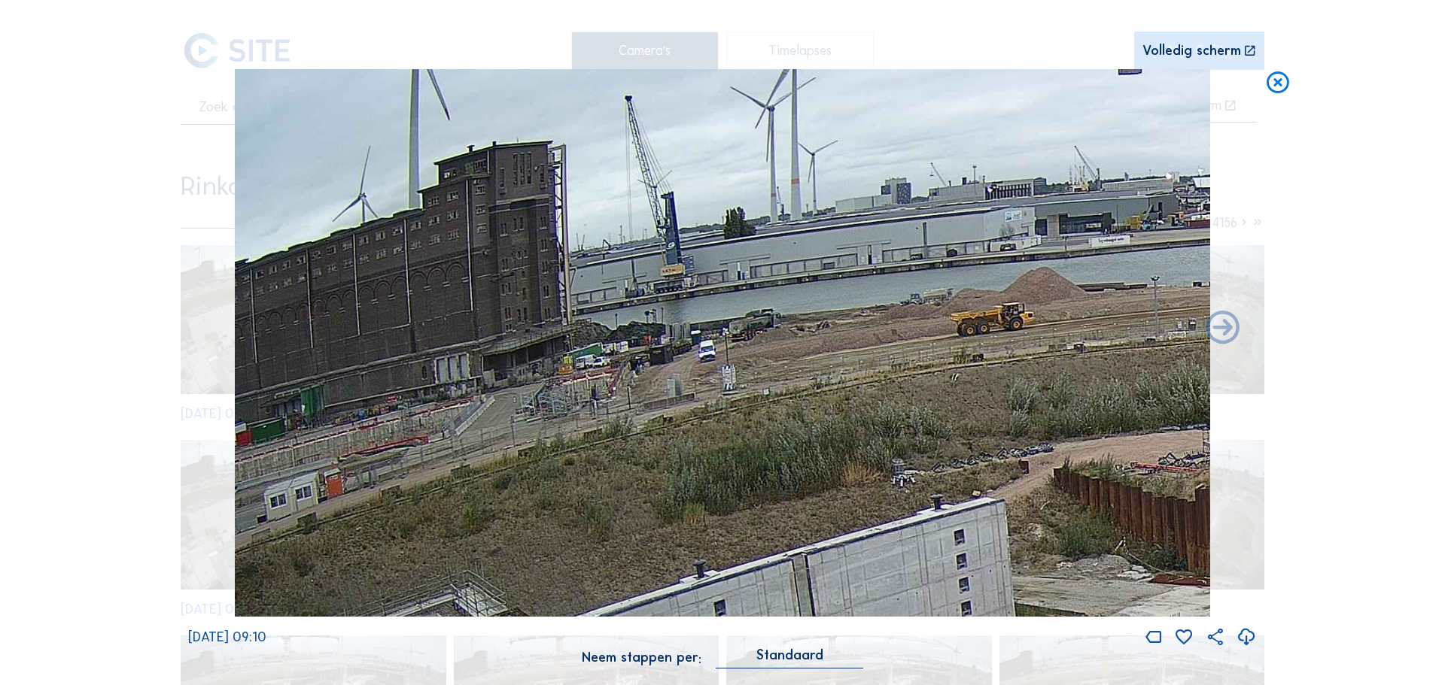
drag, startPoint x: 393, startPoint y: 342, endPoint x: 915, endPoint y: 322, distance: 522.6
click at [915, 322] on img at bounding box center [722, 343] width 975 height 549
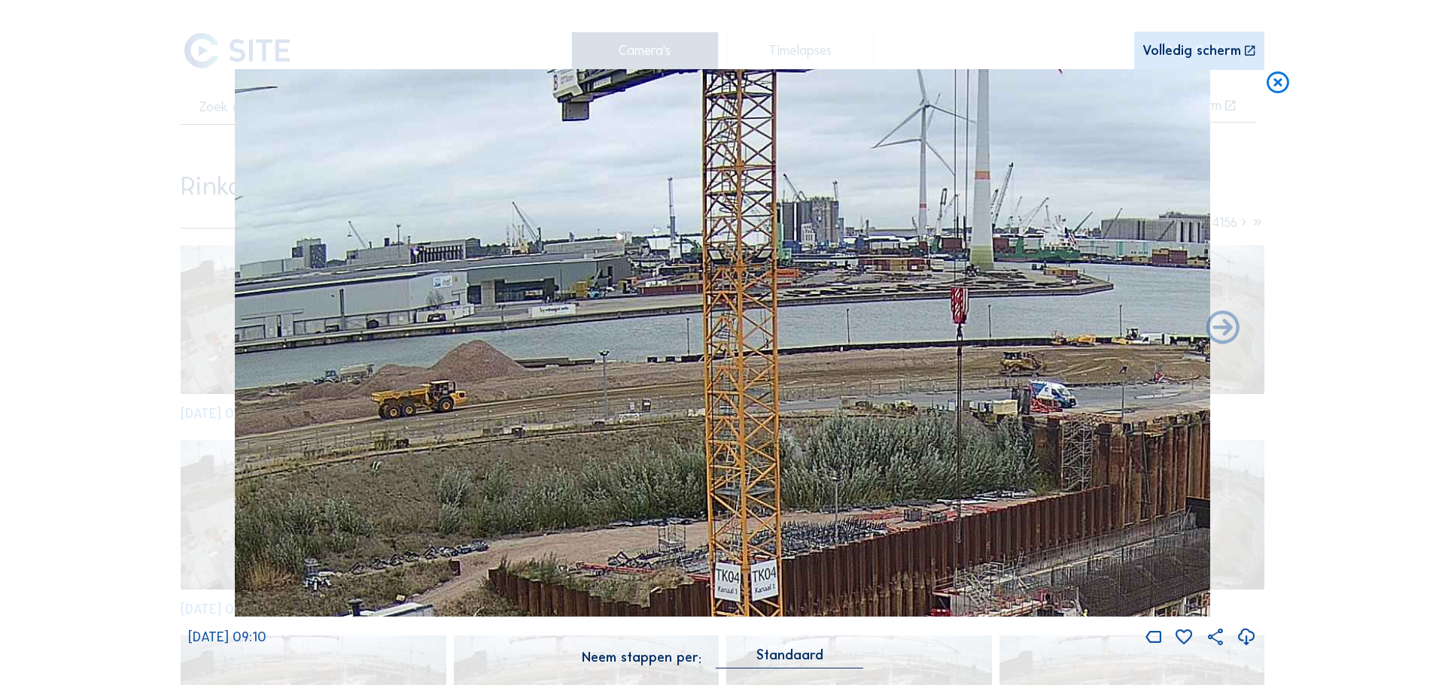
drag, startPoint x: 1000, startPoint y: 286, endPoint x: 210, endPoint y: 378, distance: 795.4
click at [210, 378] on div "[DATE] 09:10" at bounding box center [722, 358] width 1068 height 579
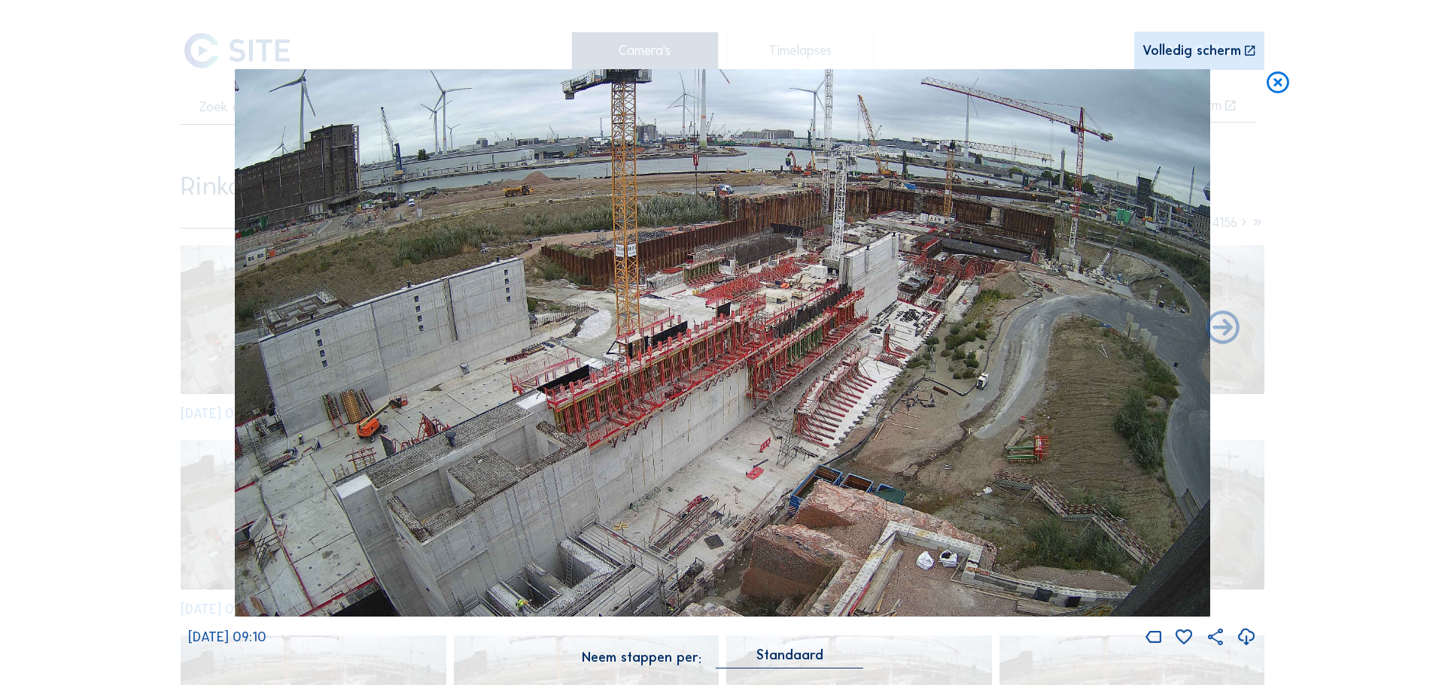
click at [1030, 281] on img at bounding box center [722, 343] width 975 height 549
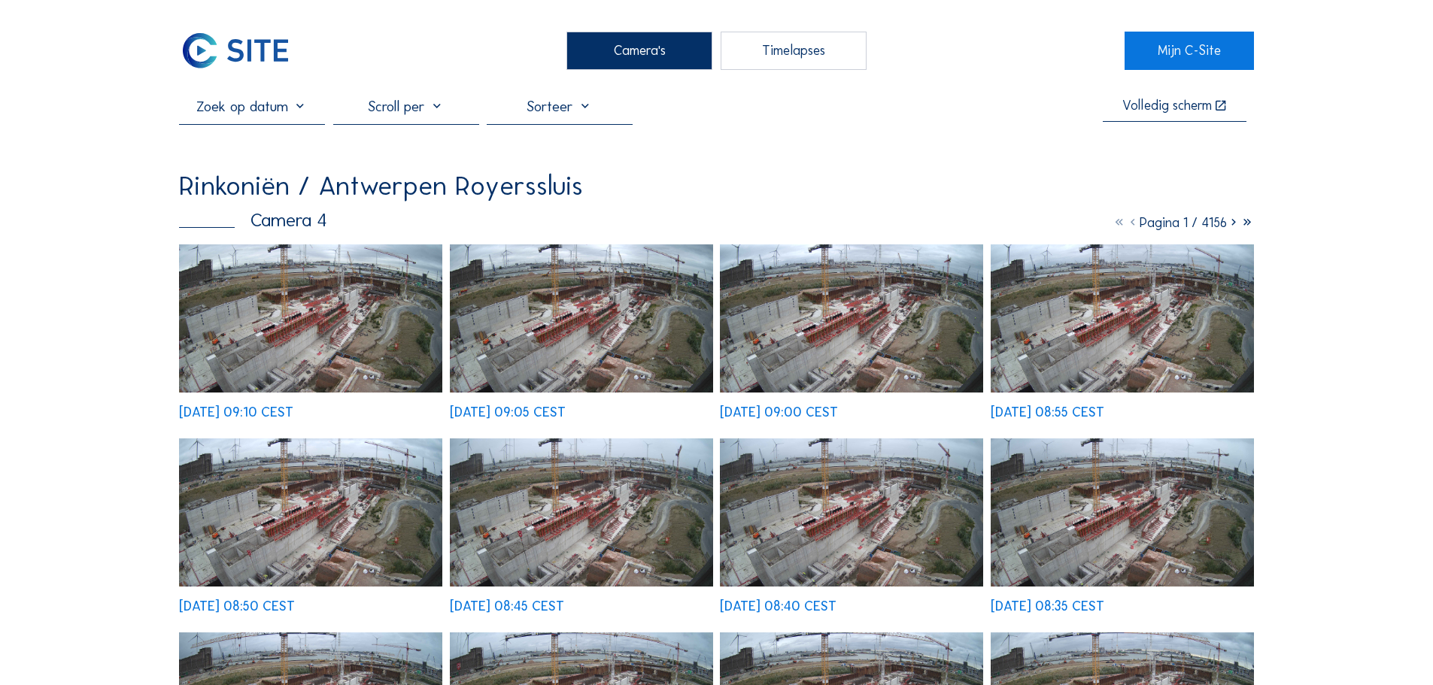
click at [641, 46] on div "Camera's" at bounding box center [640, 51] width 146 height 38
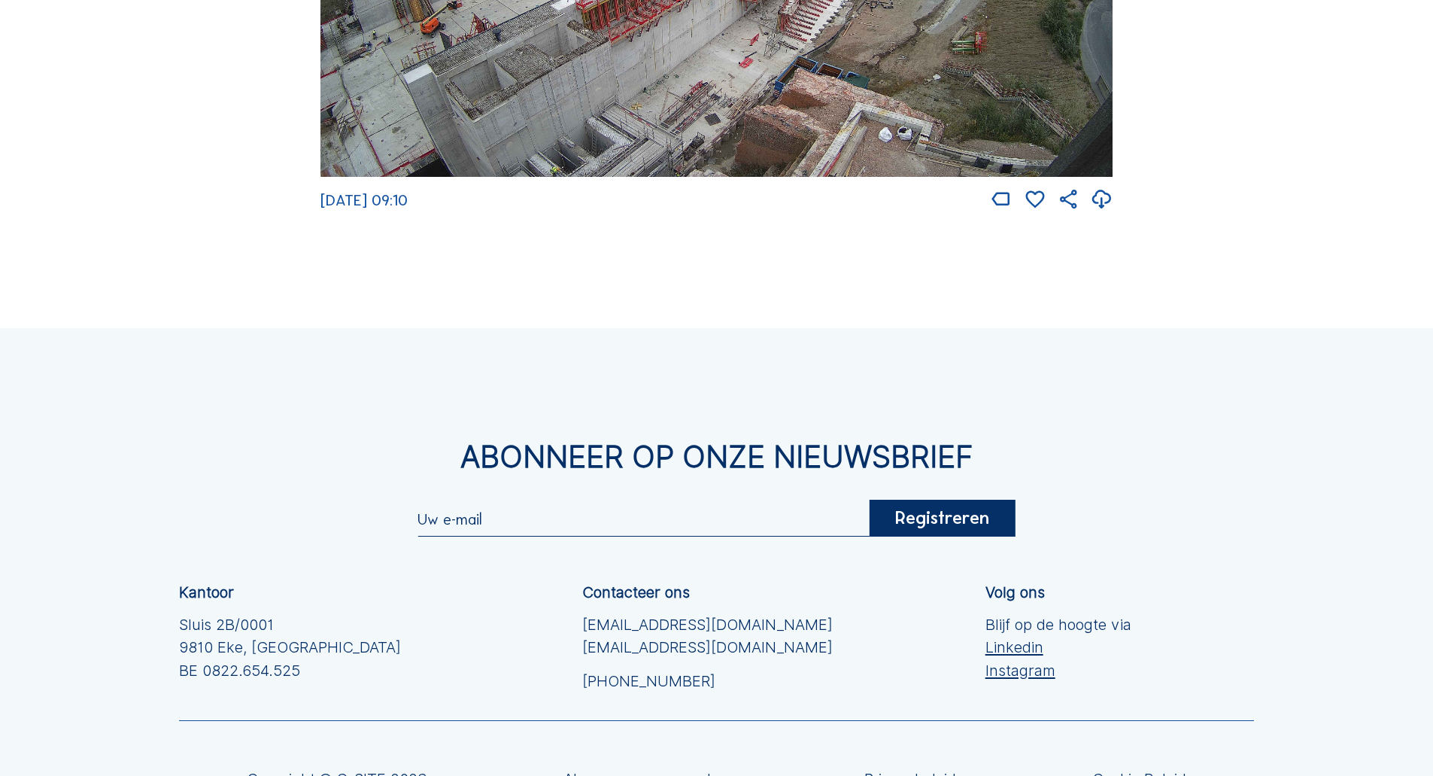
scroll to position [3205, 0]
